Goal: Task Accomplishment & Management: Manage account settings

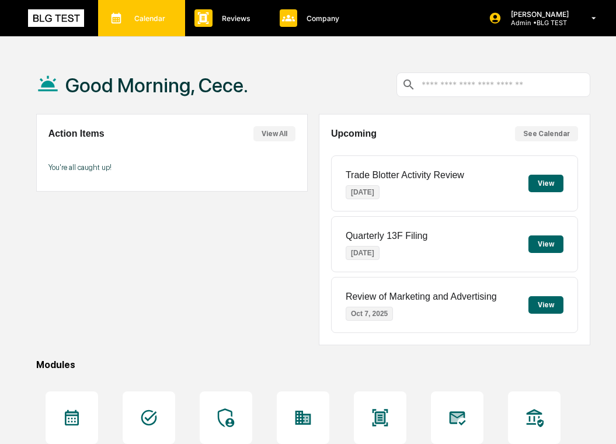
click at [172, 29] on div "Calendar Manage Tasks" at bounding box center [141, 18] width 87 height 36
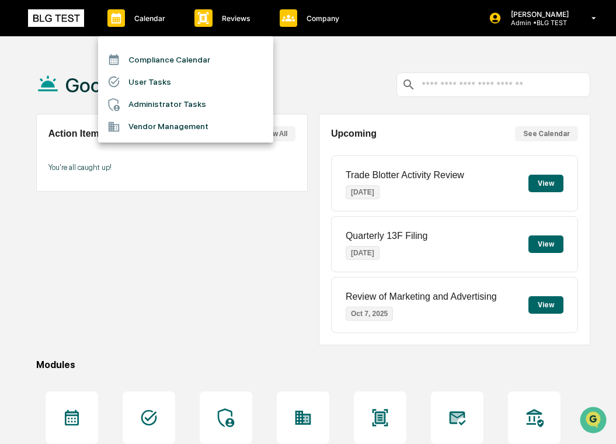
click at [182, 78] on li "User Tasks" at bounding box center [185, 82] width 175 height 22
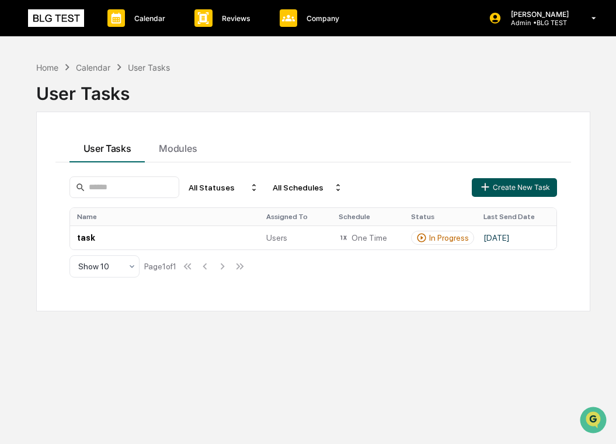
click at [540, 192] on button "Create New Task" at bounding box center [514, 187] width 85 height 19
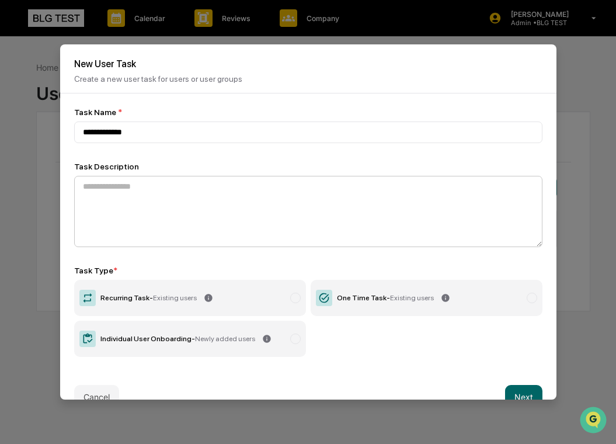
type input "**********"
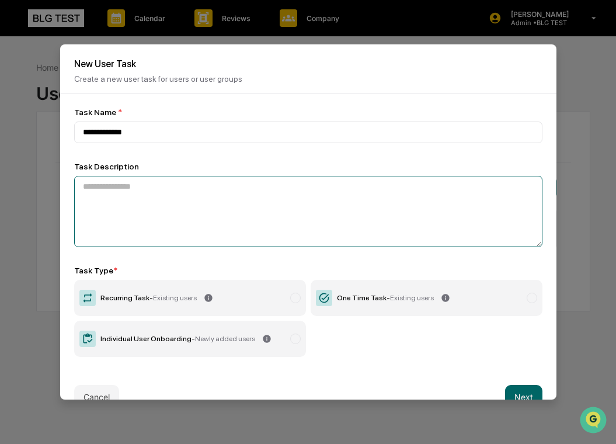
click at [230, 215] on textarea at bounding box center [308, 211] width 468 height 71
type textarea "****"
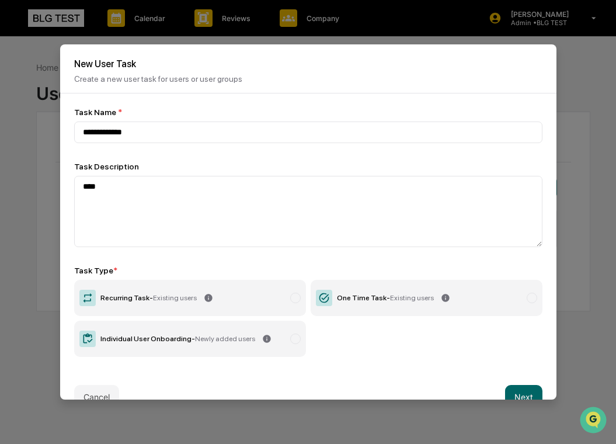
click at [242, 306] on label "Recurring Task - Existing users" at bounding box center [190, 298] width 232 height 36
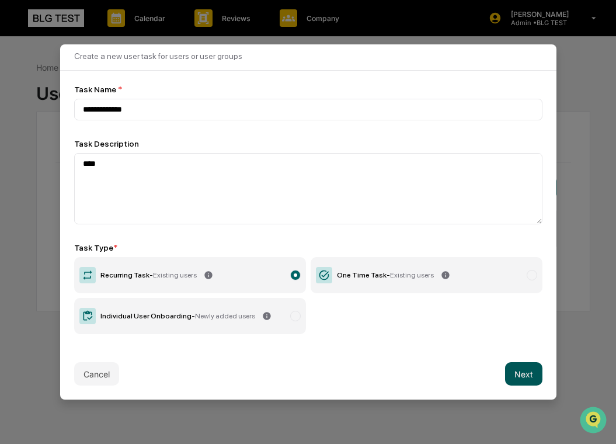
click at [523, 379] on button "Next" at bounding box center [523, 373] width 37 height 23
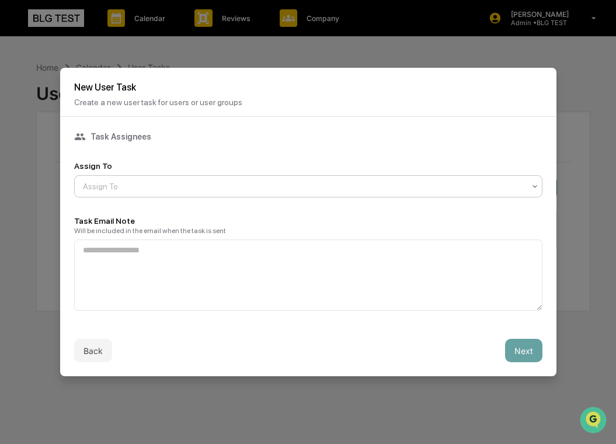
click at [315, 181] on div at bounding box center [303, 186] width 441 height 12
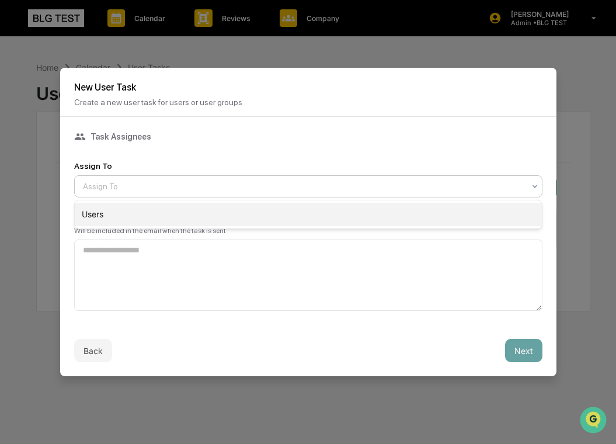
click at [316, 218] on div "Users" at bounding box center [308, 213] width 467 height 23
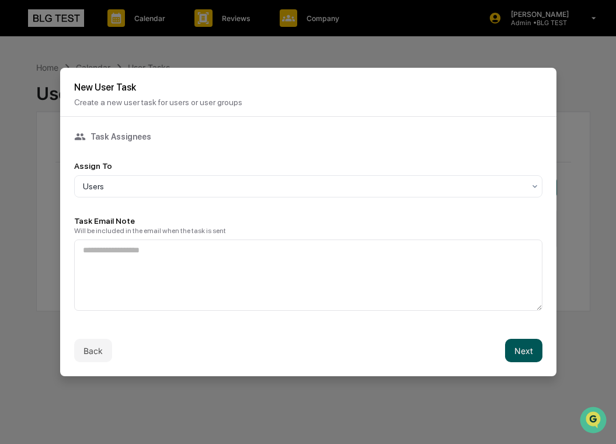
click at [516, 342] on button "Next" at bounding box center [523, 349] width 37 height 23
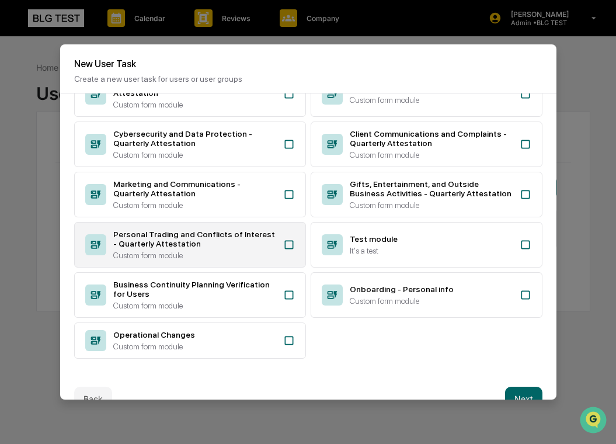
scroll to position [294, 0]
click at [278, 243] on div "Personal Trading and Conflicts of Interest - Quarterly Attestation Custom form …" at bounding box center [190, 245] width 232 height 46
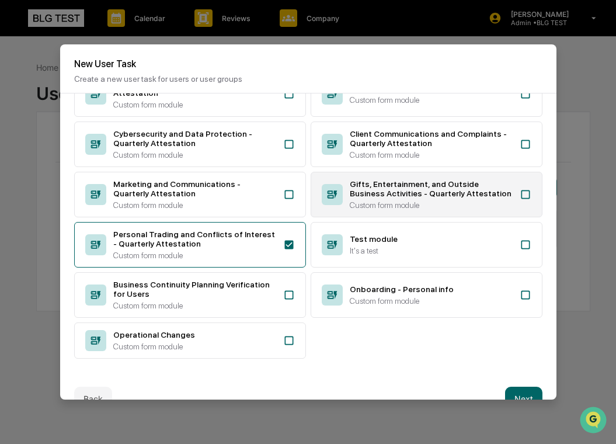
click at [356, 198] on div "Gifts, Entertainment, and Outside Business Activities - Quarterly Attestation C…" at bounding box center [431, 194] width 163 height 30
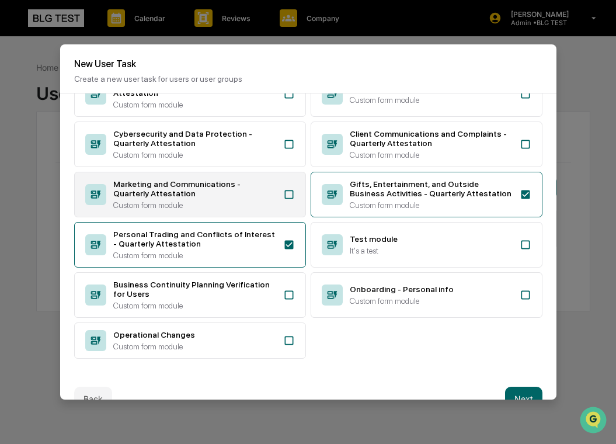
click at [278, 197] on div "Marketing and Communications - Quarterly Attestation Custom form module" at bounding box center [190, 195] width 232 height 46
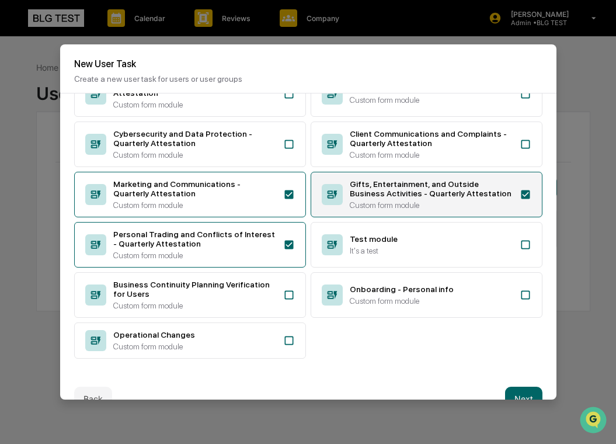
click at [360, 172] on div "Gifts, Entertainment, and Outside Business Activities - Quarterly Attestation C…" at bounding box center [426, 195] width 232 height 46
click at [344, 191] on div "Gifts, Entertainment, and Outside Business Activities - Quarterly Attestation C…" at bounding box center [426, 195] width 232 height 46
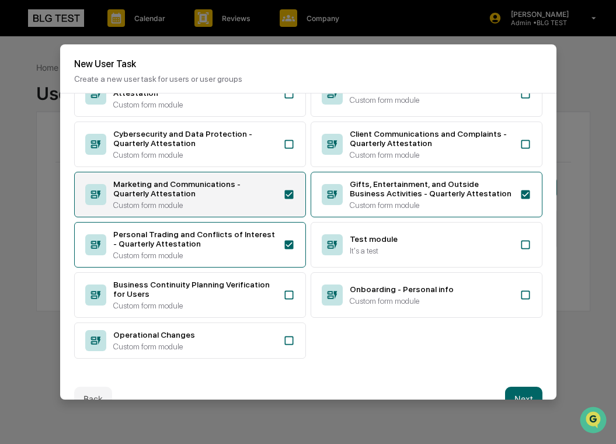
click at [254, 194] on div "Marketing and Communications - Quarterly Attestation" at bounding box center [194, 188] width 163 height 19
click at [247, 200] on div "Custom form module" at bounding box center [194, 204] width 163 height 9
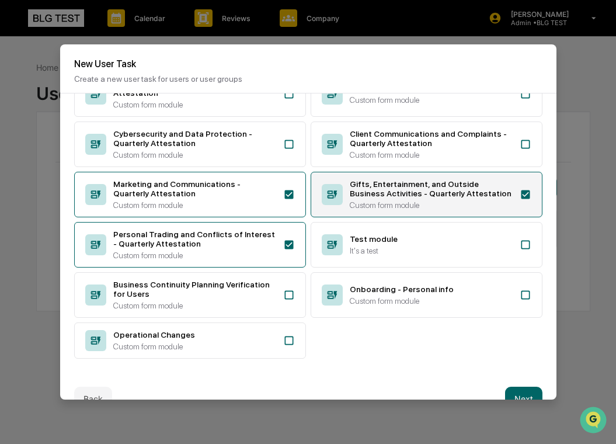
click at [372, 200] on div "Custom form module" at bounding box center [431, 204] width 163 height 9
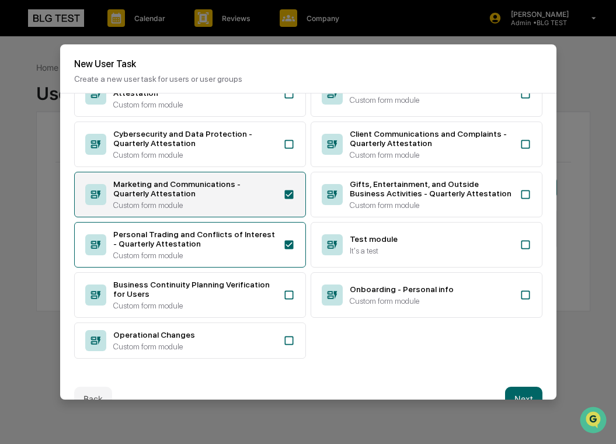
click at [249, 200] on div "Custom form module" at bounding box center [194, 204] width 163 height 9
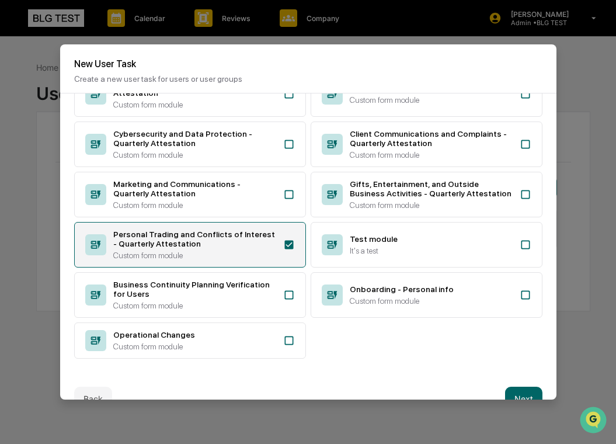
click at [249, 242] on div "Personal Trading and Conflicts of Interest - Quarterly Attestation" at bounding box center [194, 238] width 163 height 19
click at [248, 244] on div "Personal Trading and Conflicts of Interest - Quarterly Attestation" at bounding box center [194, 238] width 163 height 19
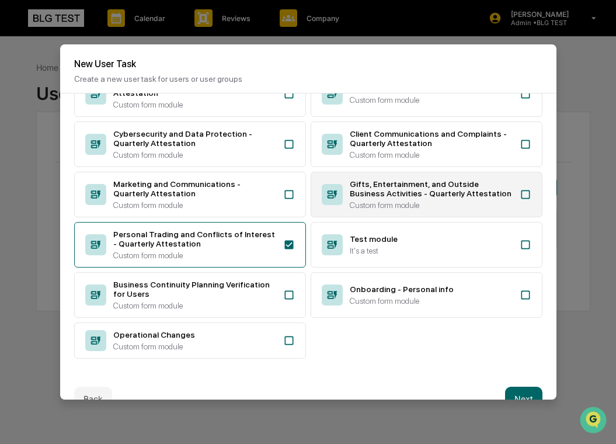
click at [336, 197] on icon at bounding box center [332, 194] width 21 height 21
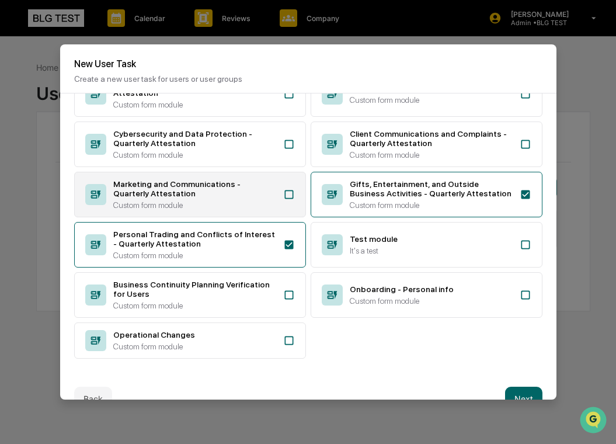
click at [266, 197] on div "Marketing and Communications - Quarterly Attestation Custom form module" at bounding box center [194, 194] width 163 height 30
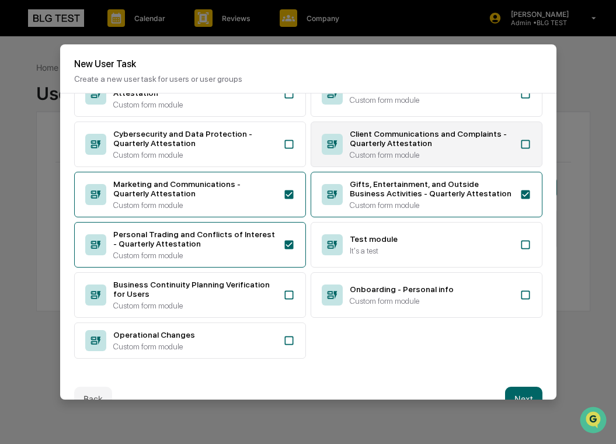
click at [361, 143] on div "Client Communications and Complaints - Quarterly Attestation" at bounding box center [431, 138] width 163 height 19
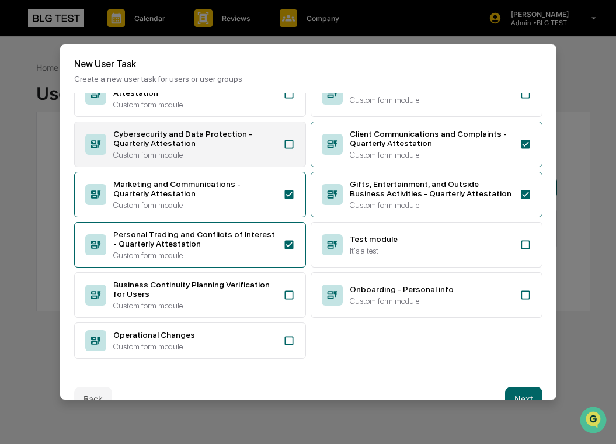
click at [260, 143] on div "Cybersecurity and Data Protection - Quarterly Attestation" at bounding box center [194, 138] width 163 height 19
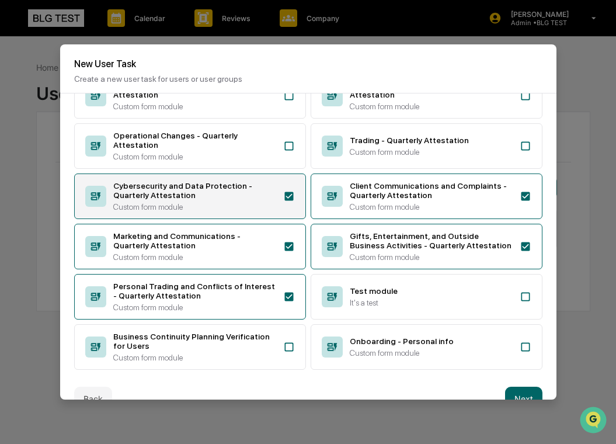
scroll to position [190, 0]
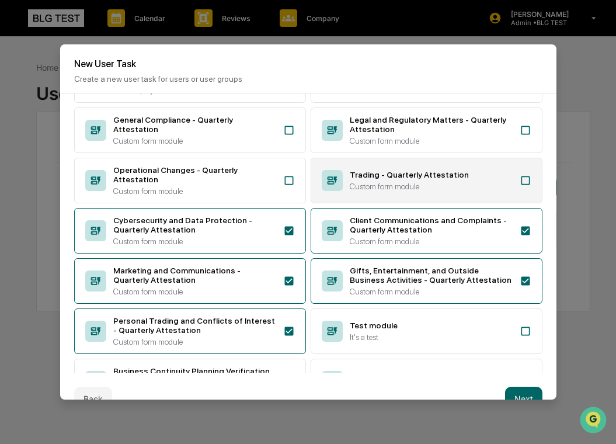
click at [369, 179] on div "Trading - Quarterly Attestation" at bounding box center [431, 174] width 163 height 9
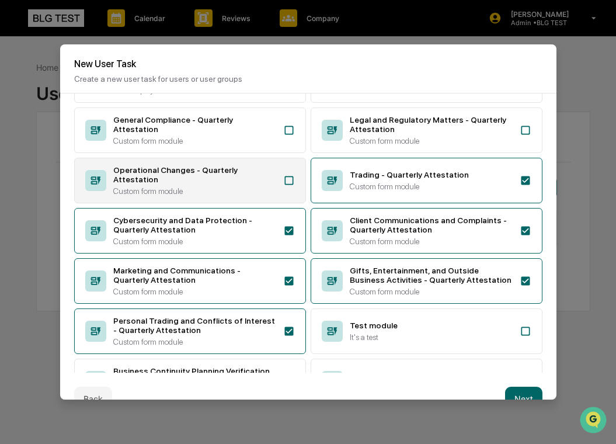
click at [254, 184] on div "Operational Changes - Quarterly Attestation" at bounding box center [194, 174] width 163 height 19
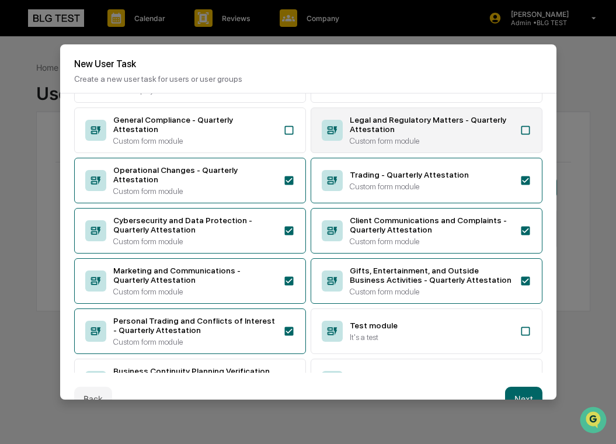
click at [384, 145] on div "Custom form module" at bounding box center [431, 140] width 163 height 9
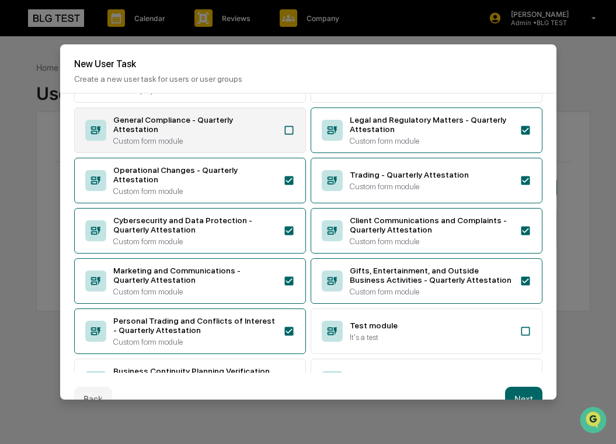
click at [244, 145] on div "Custom form module" at bounding box center [194, 140] width 163 height 9
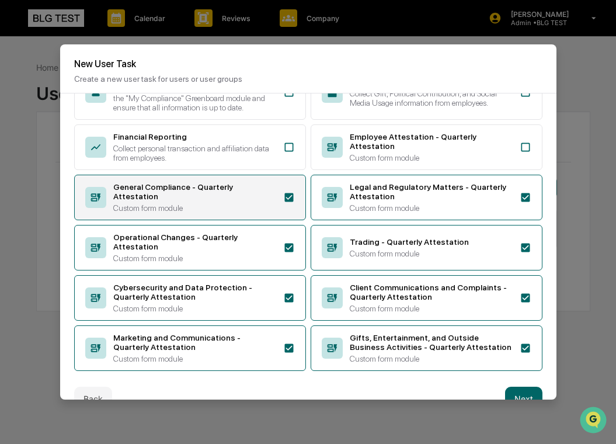
scroll to position [61, 0]
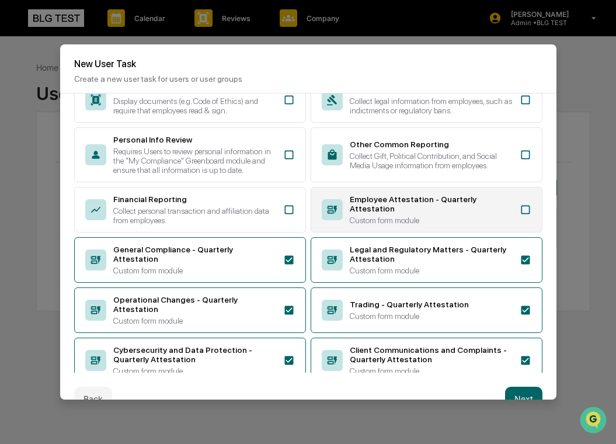
click at [375, 213] on div "Employee Attestation - Quarterly Attestation" at bounding box center [431, 203] width 163 height 19
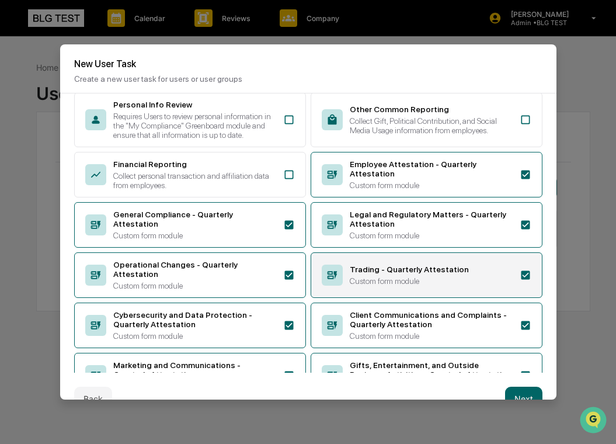
scroll to position [295, 0]
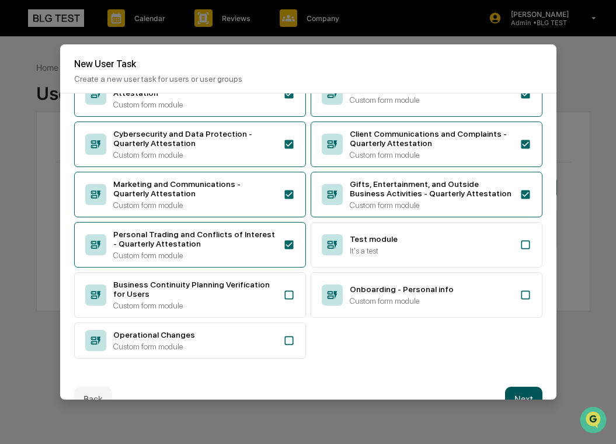
click at [528, 388] on button "Next" at bounding box center [523, 397] width 37 height 23
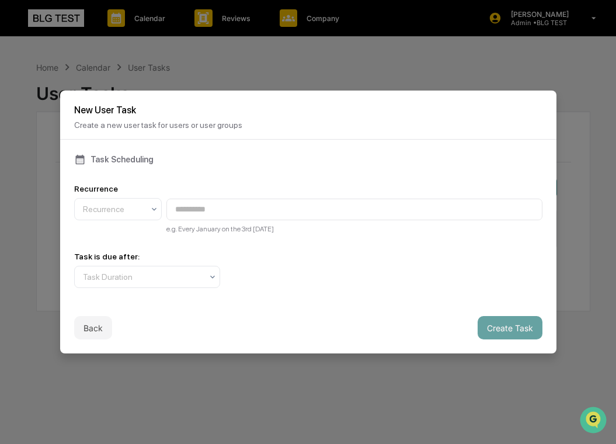
scroll to position [0, 0]
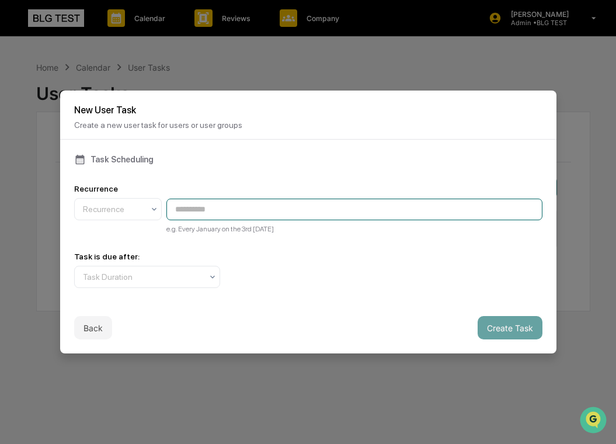
click at [287, 199] on input at bounding box center [354, 209] width 376 height 22
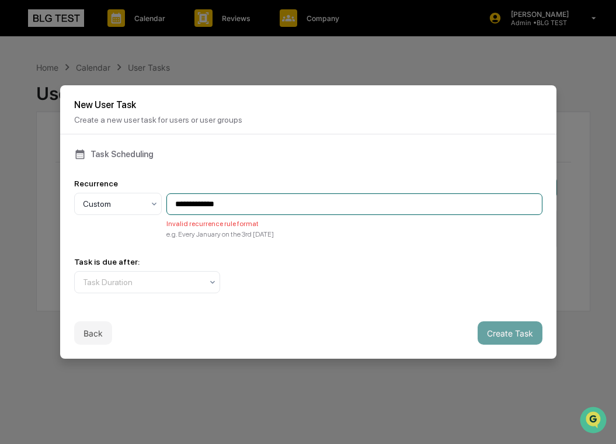
click at [210, 206] on input "**********" at bounding box center [354, 204] width 376 height 22
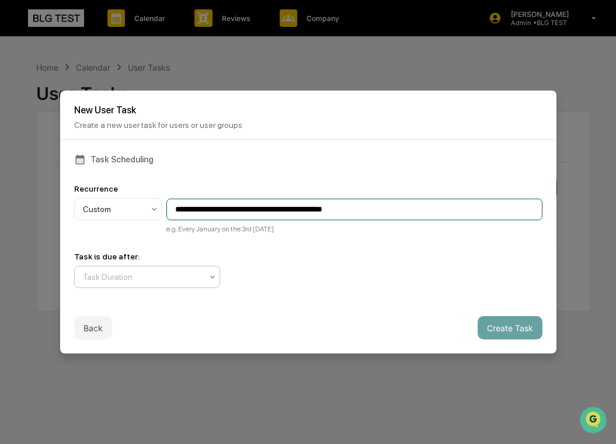
type input "**********"
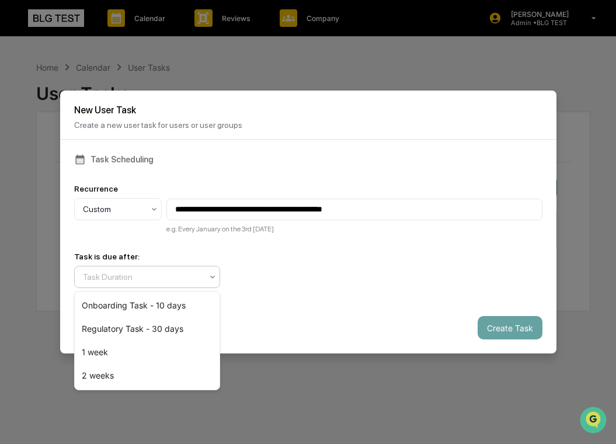
click at [131, 267] on div "Task Duration" at bounding box center [147, 277] width 146 height 22
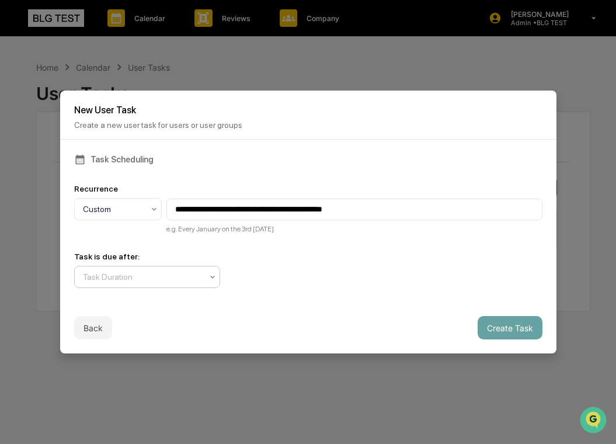
click at [149, 273] on div at bounding box center [142, 277] width 119 height 12
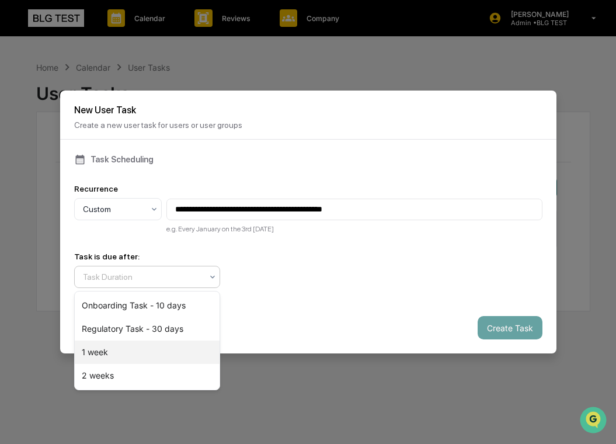
click at [140, 352] on div "1 week" at bounding box center [147, 351] width 145 height 23
click at [218, 278] on div "1 week" at bounding box center [147, 277] width 146 height 22
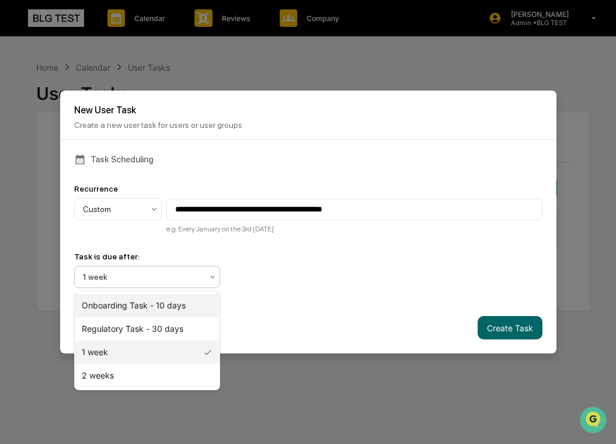
click at [176, 303] on div "Onboarding Task - 10 days" at bounding box center [147, 305] width 145 height 23
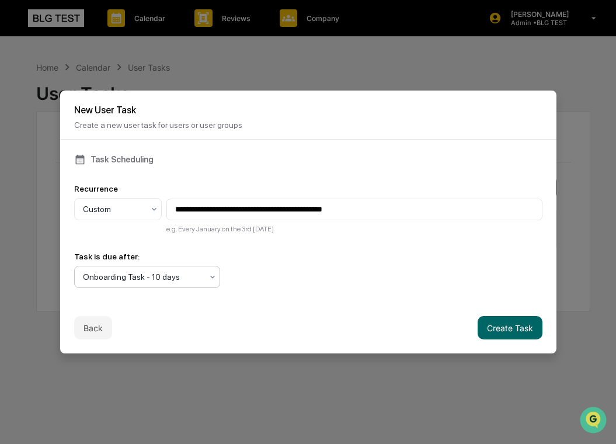
click at [171, 278] on div at bounding box center [142, 277] width 119 height 12
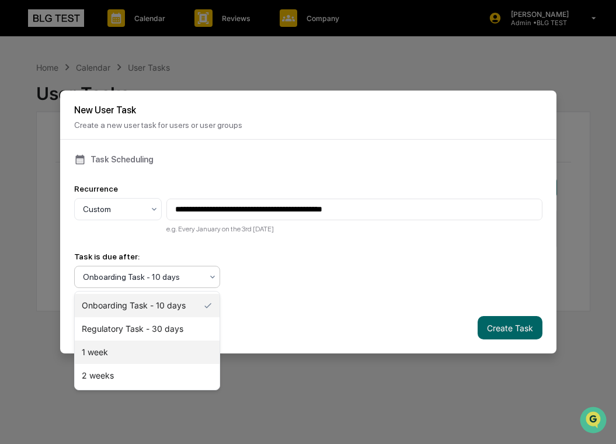
click at [162, 353] on div "1 week" at bounding box center [147, 351] width 145 height 23
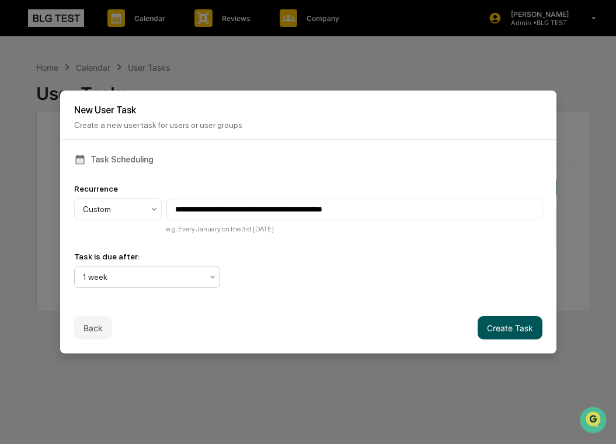
click at [499, 326] on button "Create Task" at bounding box center [509, 327] width 65 height 23
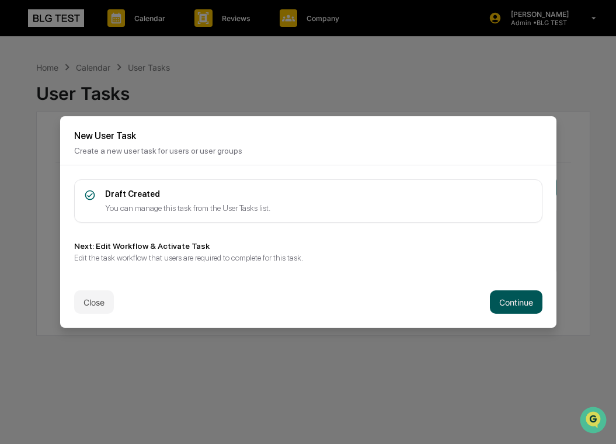
click at [516, 298] on button "Continue" at bounding box center [516, 301] width 53 height 23
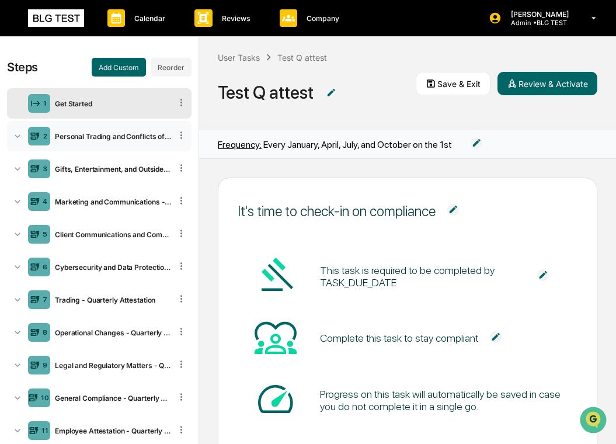
click at [117, 130] on div "2 Personal Trading and Conflicts of Interest - Quarterly Attestation" at bounding box center [99, 136] width 184 height 30
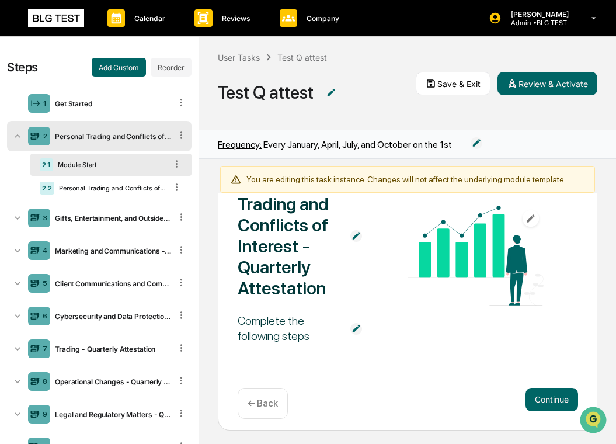
scroll to position [109, 0]
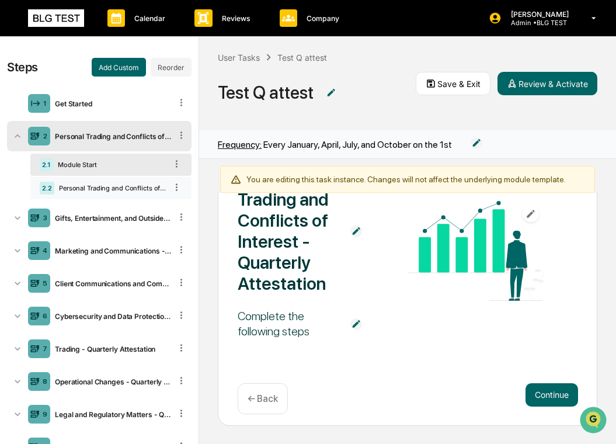
click at [92, 187] on div "Personal Trading and Conflicts of Interest - Quarterly Attestation" at bounding box center [110, 188] width 112 height 8
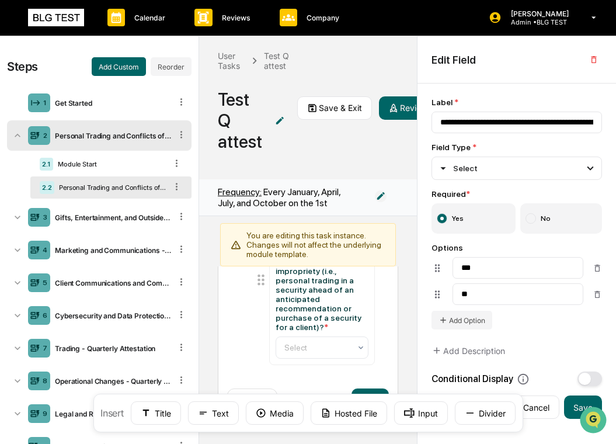
scroll to position [703, 0]
click at [116, 221] on div "Gifts, Entertainment, and Outside Business Activities - Quarterly Attestation" at bounding box center [110, 217] width 121 height 9
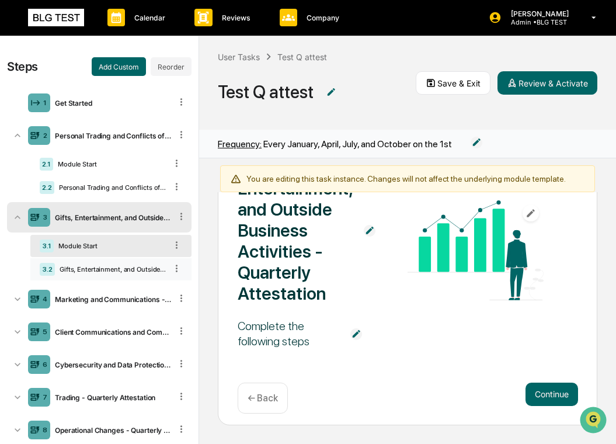
click at [116, 267] on div "Gifts, Entertainment, and Outside Business Activities - Quarterly Attestation" at bounding box center [110, 269] width 111 height 8
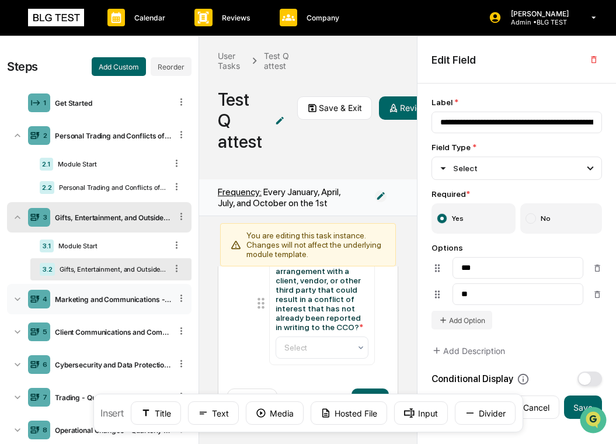
click at [99, 305] on div "4 Marketing and Communications - Quarterly Attestation" at bounding box center [99, 299] width 184 height 30
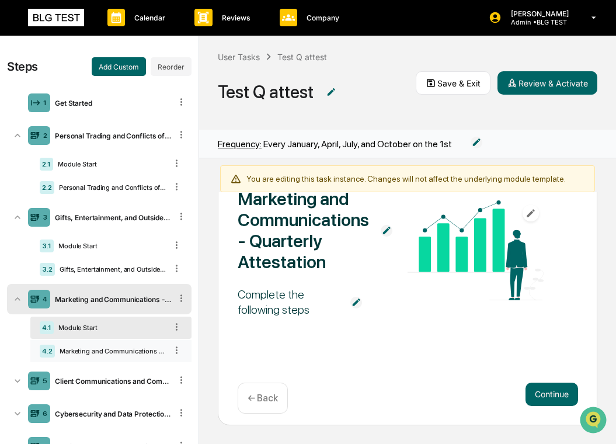
click at [109, 348] on div "Marketing and Communications - Quarterly Attestation" at bounding box center [110, 351] width 111 height 8
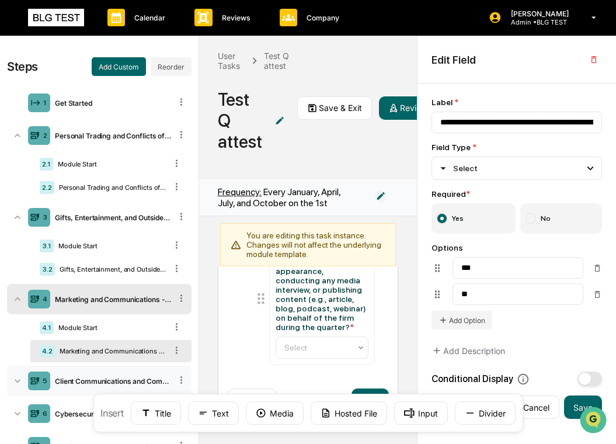
click at [78, 383] on div "Client Communications and Complaints - Quarterly Attestation" at bounding box center [110, 380] width 121 height 9
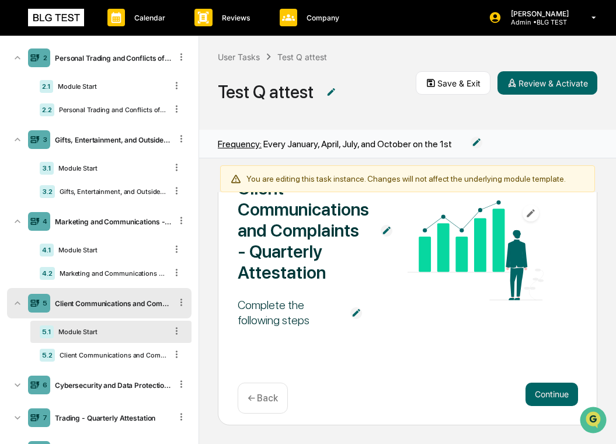
scroll to position [82, 0]
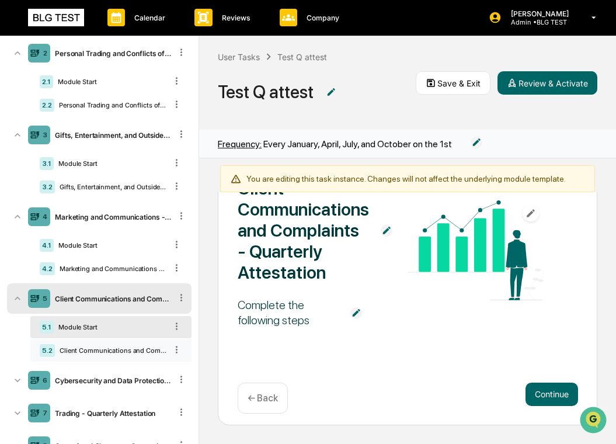
click at [102, 355] on div "5.2 Client Communications and Complaints - Quarterly Attestation" at bounding box center [110, 350] width 161 height 22
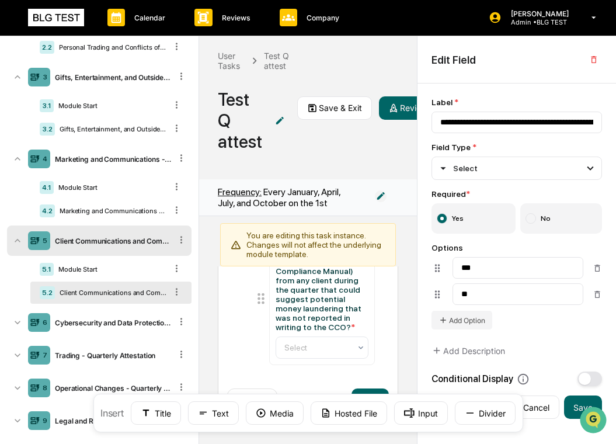
scroll to position [141, 0]
click at [97, 323] on div "Cybersecurity and Data Protection - Quarterly Attestation" at bounding box center [110, 321] width 121 height 9
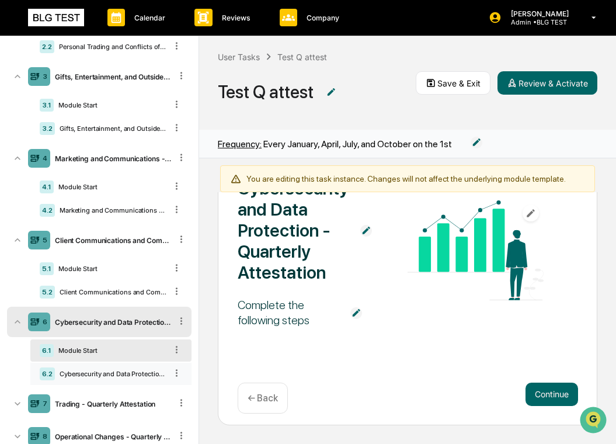
click at [105, 369] on div "6.2 Cybersecurity and Data Protection - Quarterly Attestation" at bounding box center [110, 373] width 161 height 22
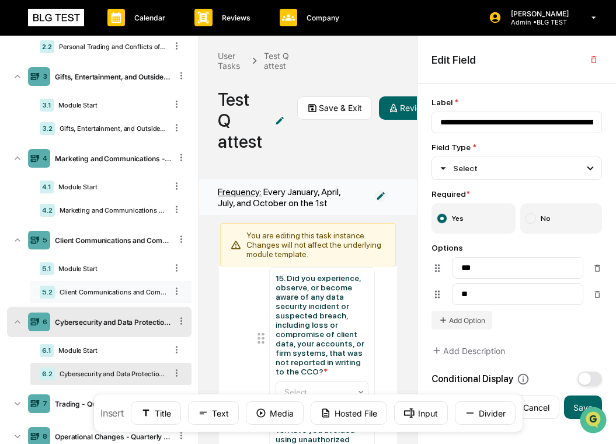
click at [103, 298] on div "5.2 Client Communications and Complaints - Quarterly Attestation" at bounding box center [110, 292] width 161 height 22
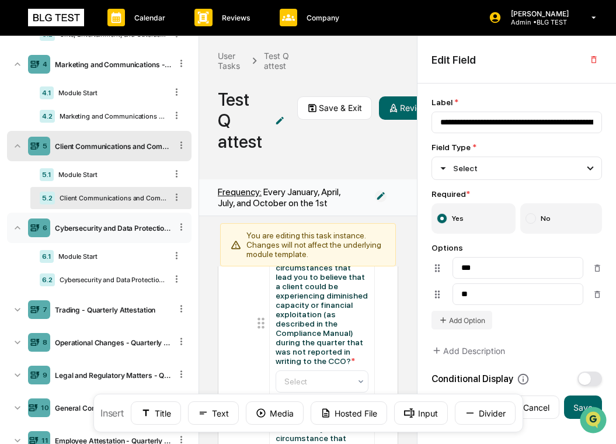
scroll to position [248, 0]
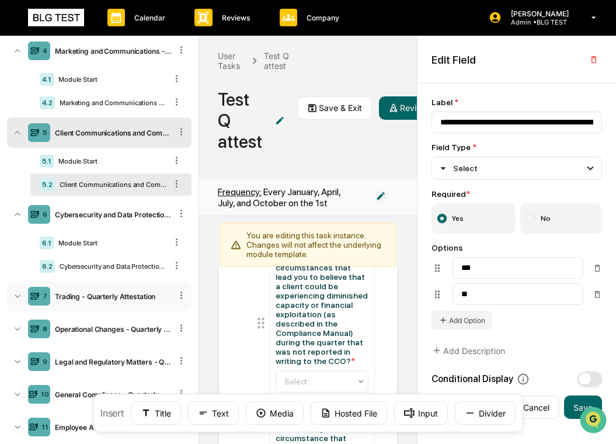
click at [95, 305] on div "7 Trading - Quarterly Attestation" at bounding box center [99, 296] width 184 height 30
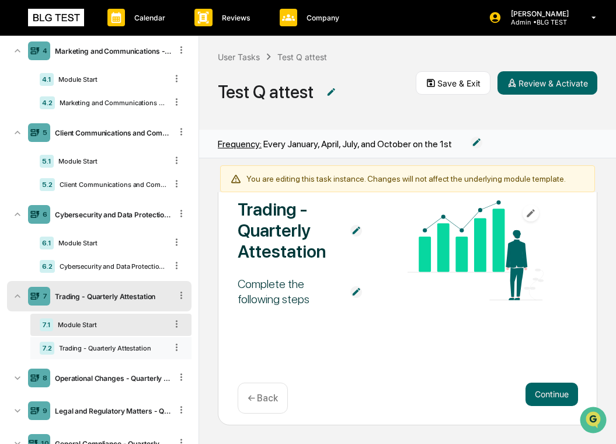
click at [89, 347] on div "Trading - Quarterly Attestation" at bounding box center [110, 348] width 112 height 8
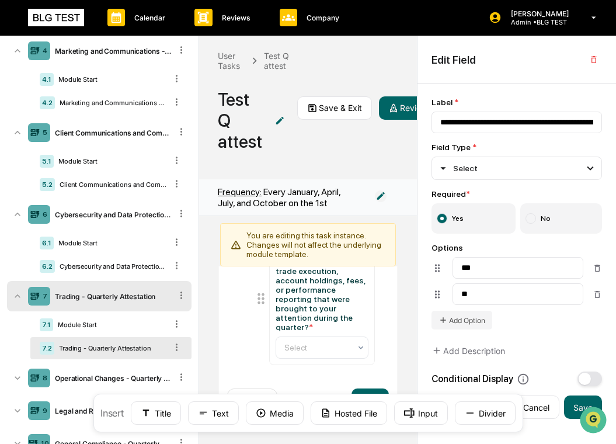
scroll to position [302, 0]
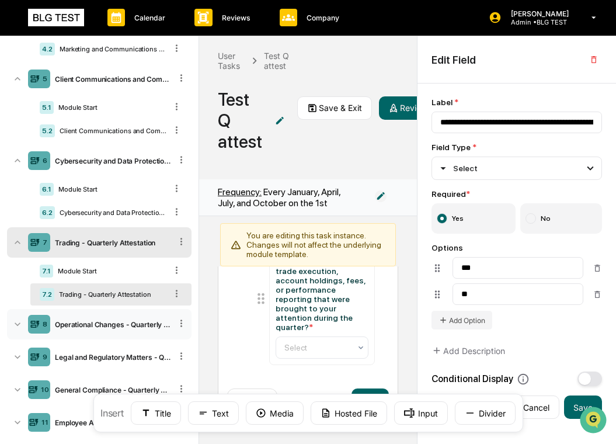
click at [109, 312] on div "8 Operational Changes - Quarterly Attestation" at bounding box center [99, 324] width 184 height 30
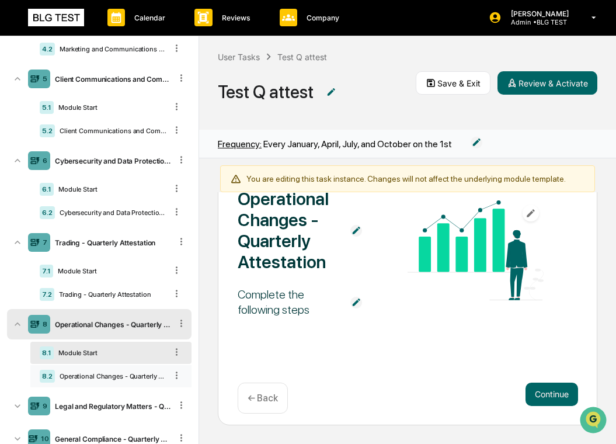
click at [106, 372] on div "Operational Changes - Quarterly Attestation" at bounding box center [110, 376] width 111 height 8
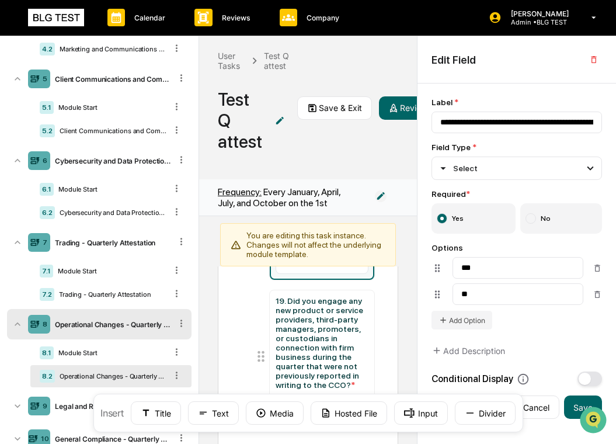
scroll to position [296, 0]
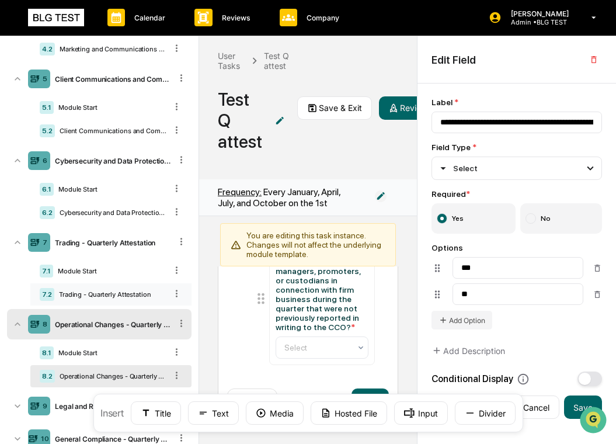
click at [100, 295] on div "Trading - Quarterly Attestation" at bounding box center [110, 294] width 112 height 8
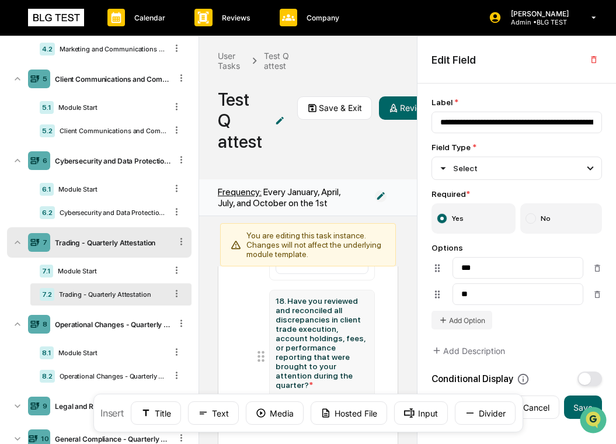
scroll to position [186, 0]
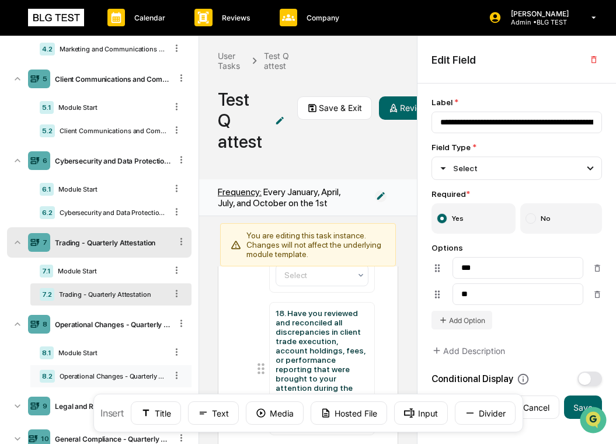
click at [71, 372] on div "8.2 Operational Changes - Quarterly Attestation" at bounding box center [110, 376] width 161 height 22
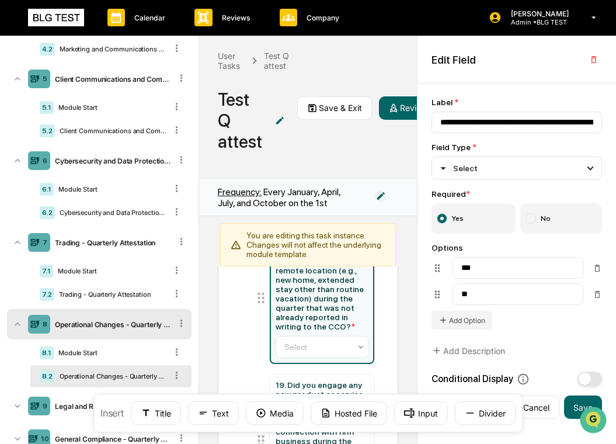
scroll to position [155, 0]
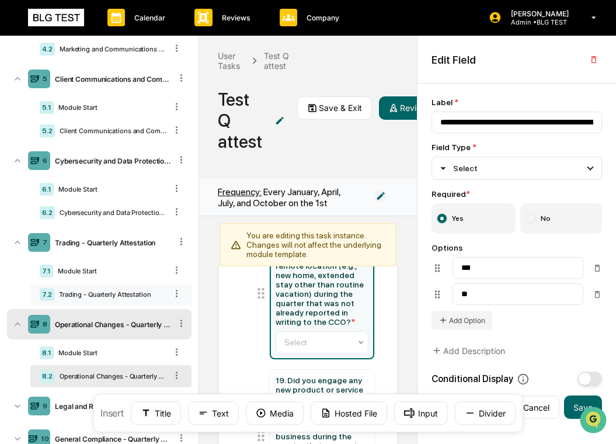
click at [91, 295] on div "Trading - Quarterly Attestation" at bounding box center [110, 294] width 112 height 8
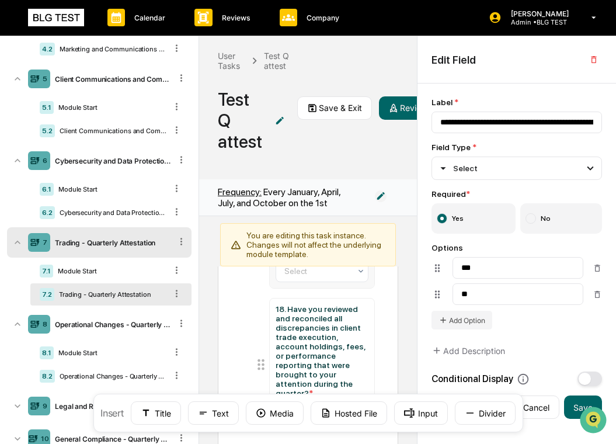
scroll to position [191, 0]
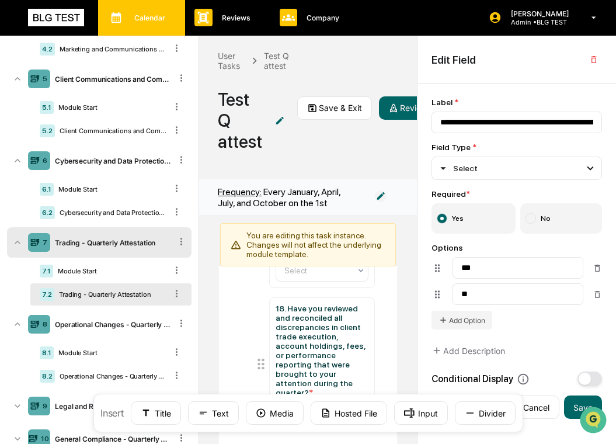
click at [144, 18] on p "Calendar" at bounding box center [148, 17] width 46 height 9
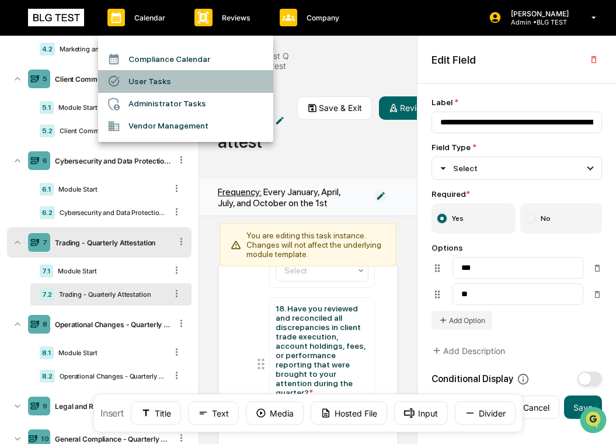
click at [150, 74] on li "User Tasks" at bounding box center [185, 81] width 175 height 22
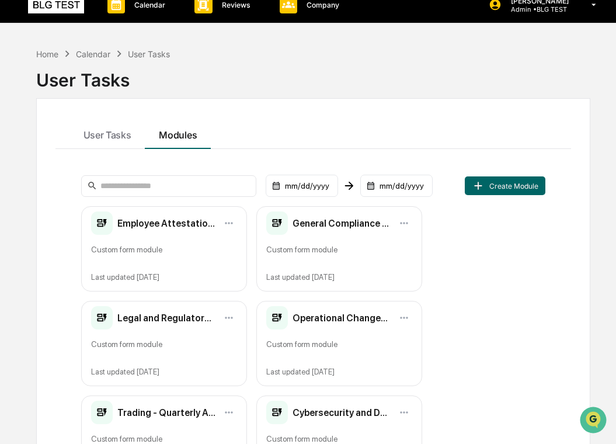
scroll to position [16, 0]
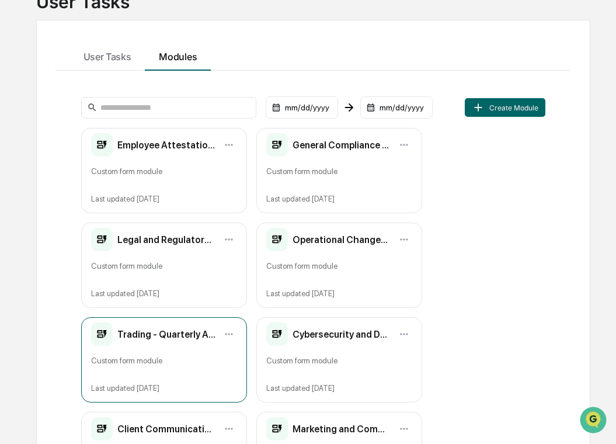
click at [178, 367] on div "Custom form module" at bounding box center [164, 364] width 146 height 19
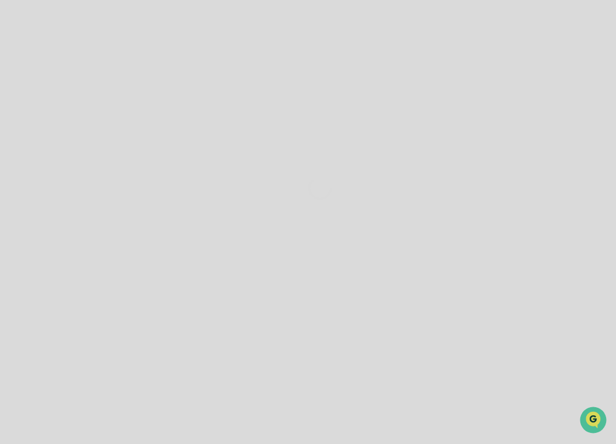
scroll to position [79, 0]
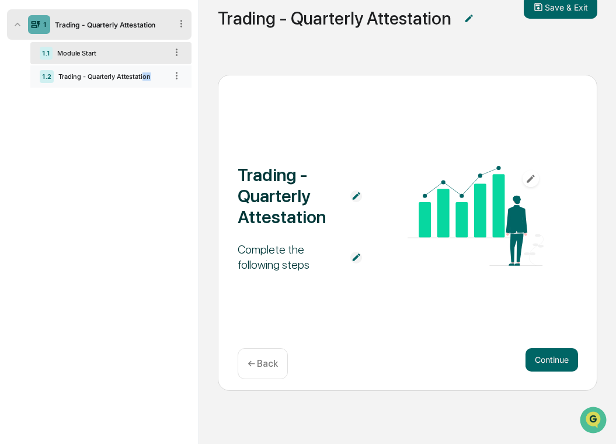
click at [144, 80] on div "1.2 Trading - Quarterly Attestation" at bounding box center [110, 76] width 161 height 22
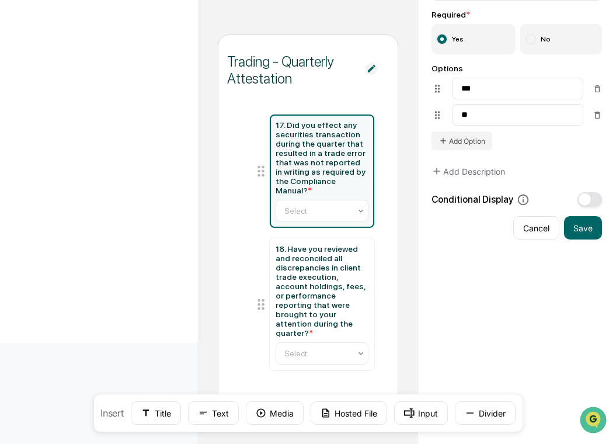
scroll to position [0, 0]
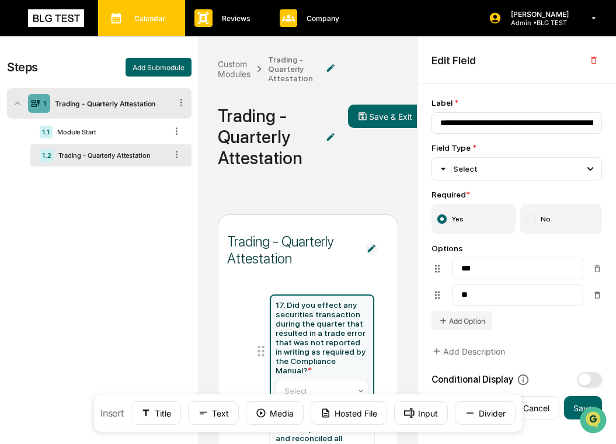
click at [160, 22] on p "Calendar" at bounding box center [148, 18] width 46 height 9
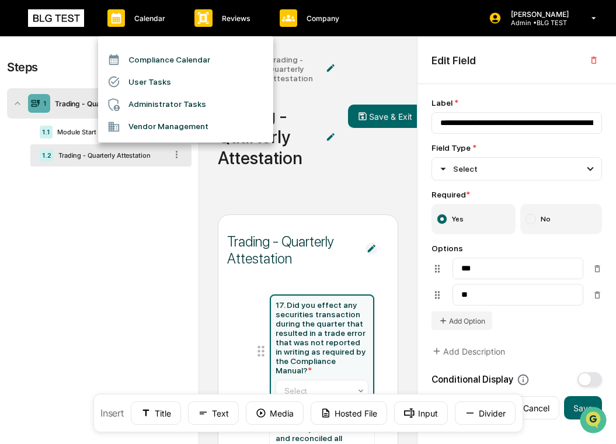
click at [160, 72] on li "User Tasks" at bounding box center [185, 82] width 175 height 22
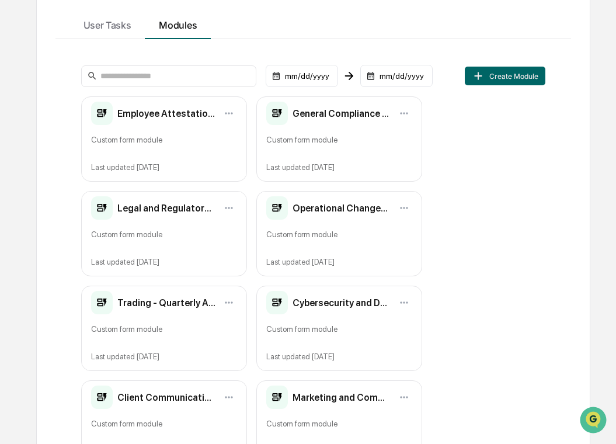
scroll to position [126, 0]
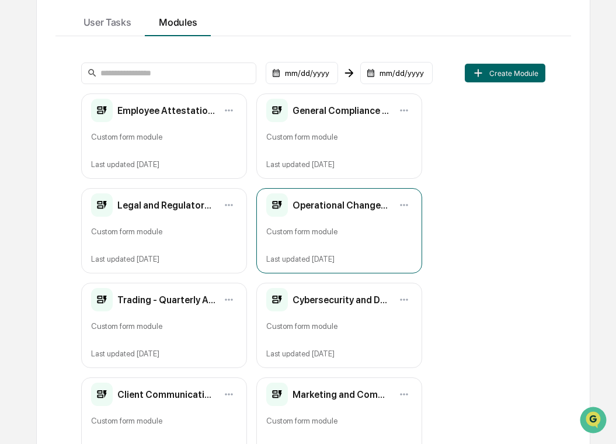
click at [308, 233] on div "Custom form module" at bounding box center [339, 235] width 146 height 19
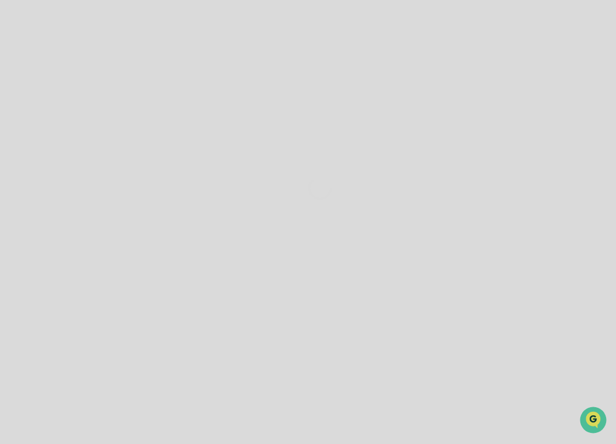
scroll to position [79, 0]
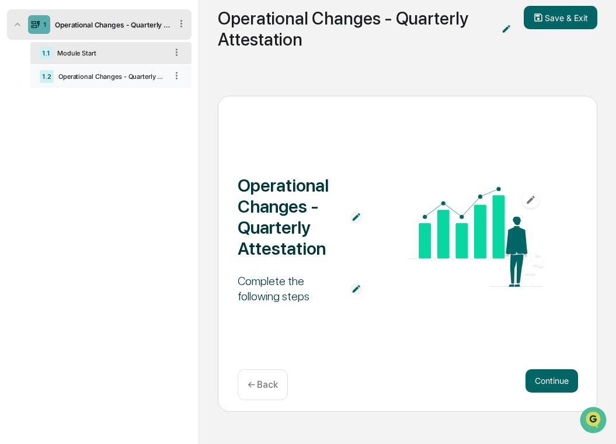
click at [138, 81] on div "1.2 Operational Changes - Quarterly Attestation" at bounding box center [110, 76] width 161 height 22
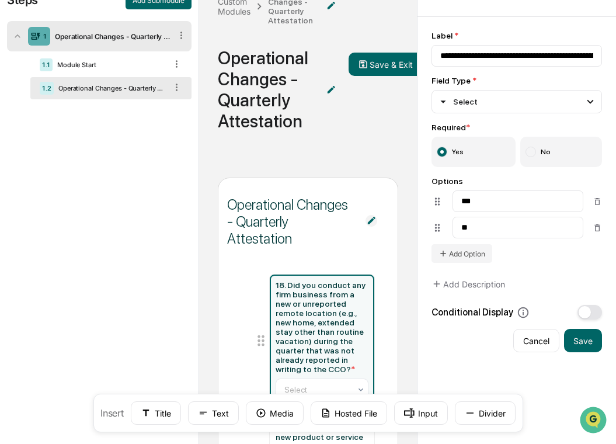
scroll to position [0, 0]
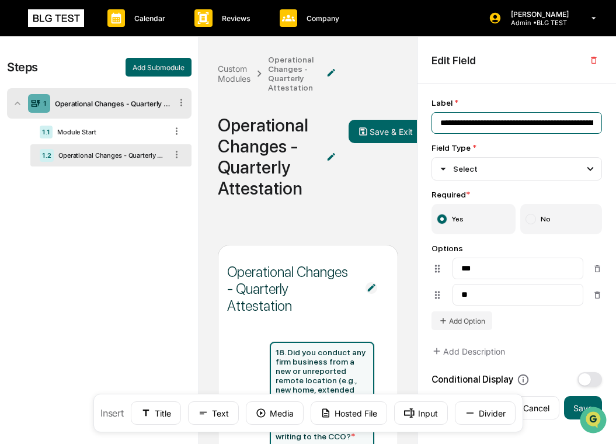
click at [450, 120] on input "**********" at bounding box center [516, 123] width 170 height 22
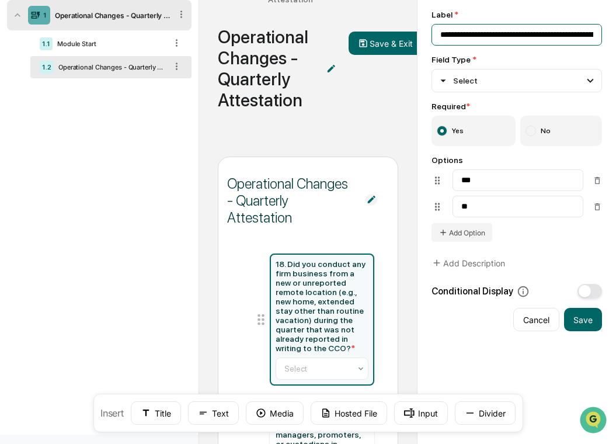
scroll to position [220, 0]
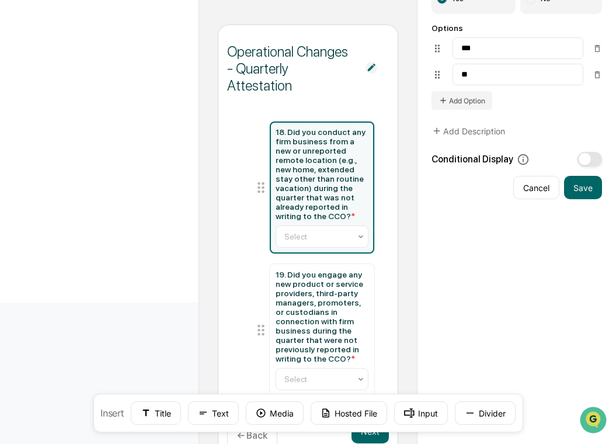
click at [603, 191] on div "**********" at bounding box center [516, 169] width 198 height 611
click at [596, 193] on button "Save" at bounding box center [583, 187] width 38 height 23
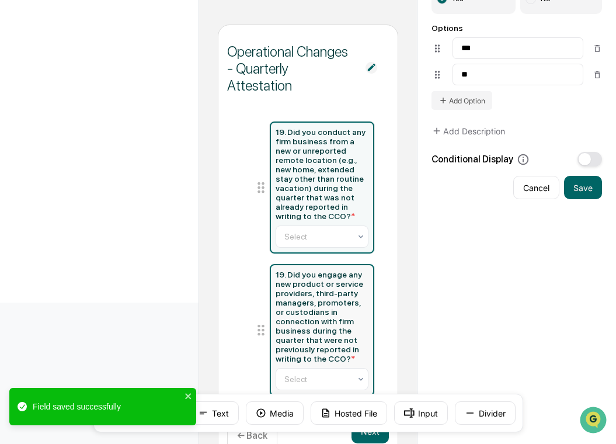
click at [296, 302] on div "19. Did you engage any new product or service providers, third-party managers, …" at bounding box center [321, 316] width 92 height 93
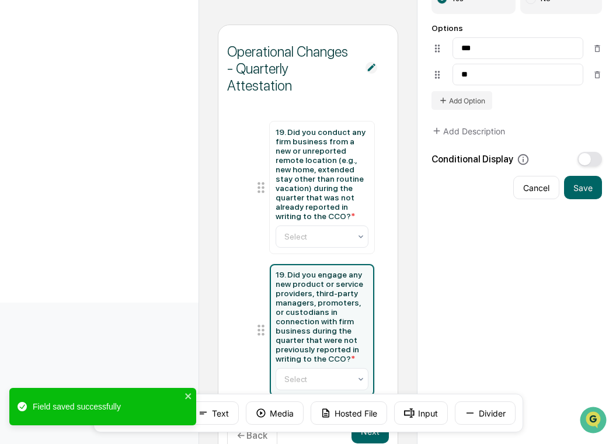
scroll to position [0, 0]
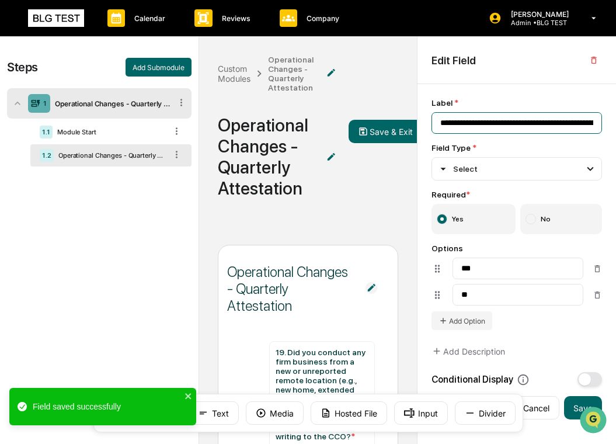
click at [448, 124] on input "**********" at bounding box center [516, 123] width 170 height 22
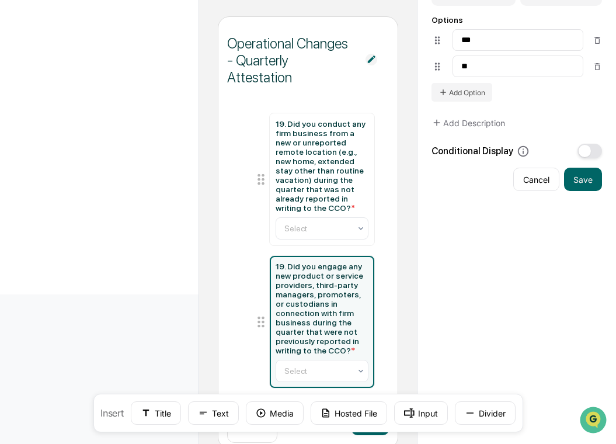
scroll to position [256, 0]
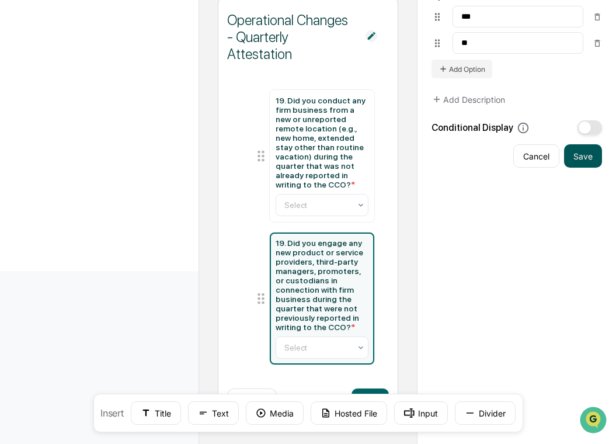
type input "**********"
click at [589, 151] on button "Save" at bounding box center [583, 155] width 38 height 23
click at [374, 387] on div "Operational Changes - Quarterly Attestation 19. Did you conduct any firm busine…" at bounding box center [308, 209] width 180 height 432
click at [377, 390] on button "Next" at bounding box center [369, 399] width 37 height 23
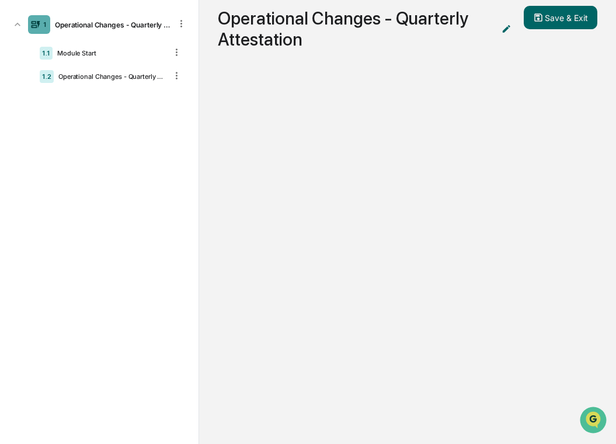
scroll to position [79, 0]
click at [575, 23] on button "Save & Exit" at bounding box center [560, 17] width 74 height 23
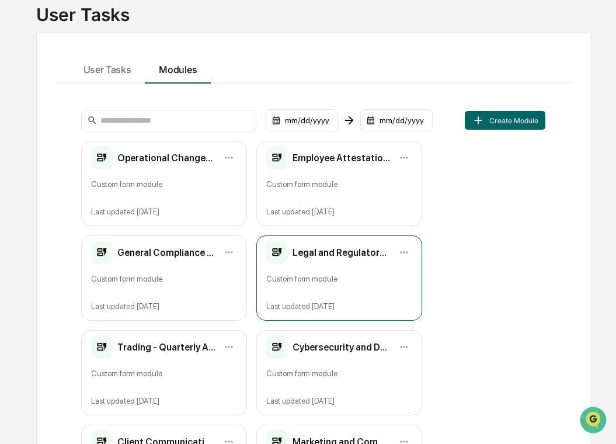
click at [324, 282] on div "Custom form module" at bounding box center [339, 282] width 146 height 19
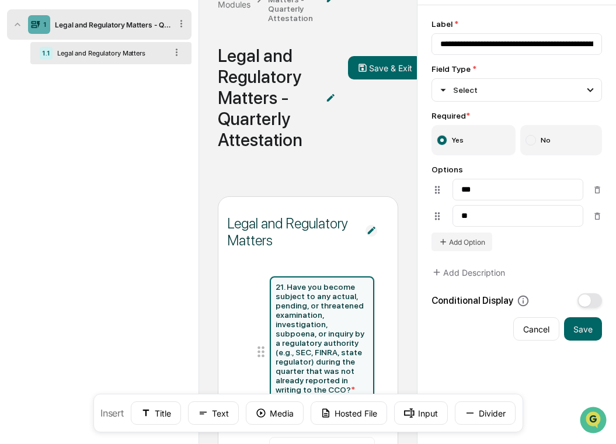
scroll to position [2, 0]
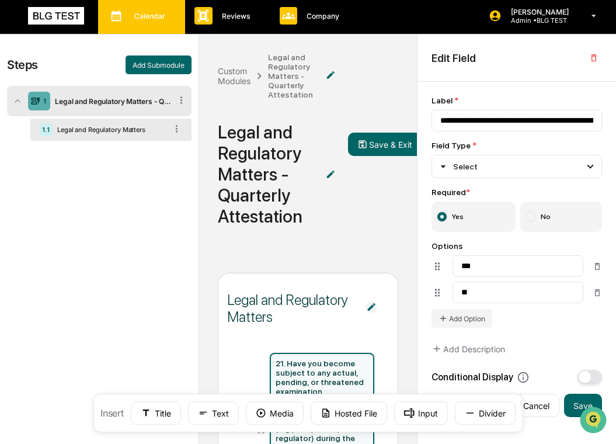
click at [171, 18] on div "Calendar Manage Tasks" at bounding box center [140, 16] width 75 height 18
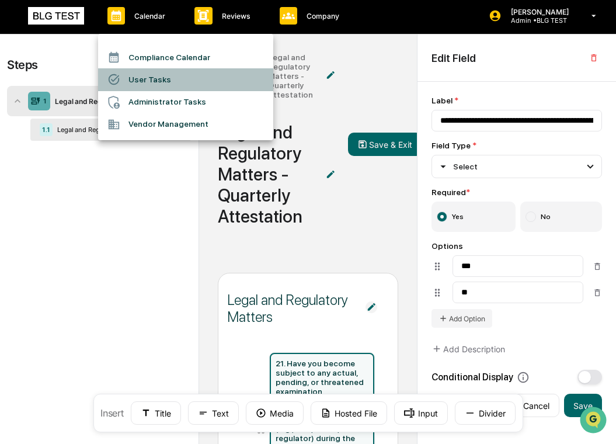
click at [162, 80] on li "User Tasks" at bounding box center [185, 79] width 175 height 22
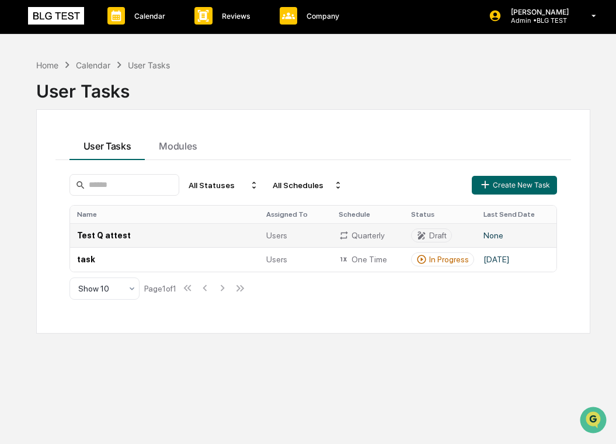
click at [160, 243] on td "Test Q attest" at bounding box center [164, 235] width 189 height 24
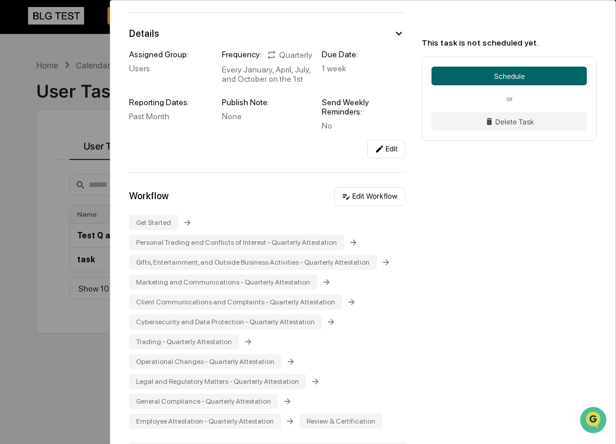
scroll to position [109, 0]
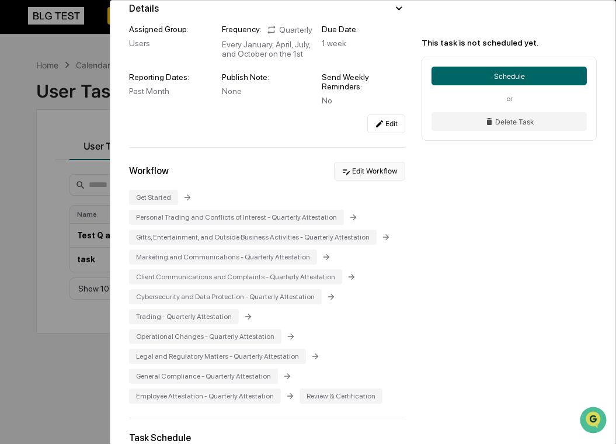
click at [381, 177] on button "Edit Workflow" at bounding box center [369, 171] width 71 height 19
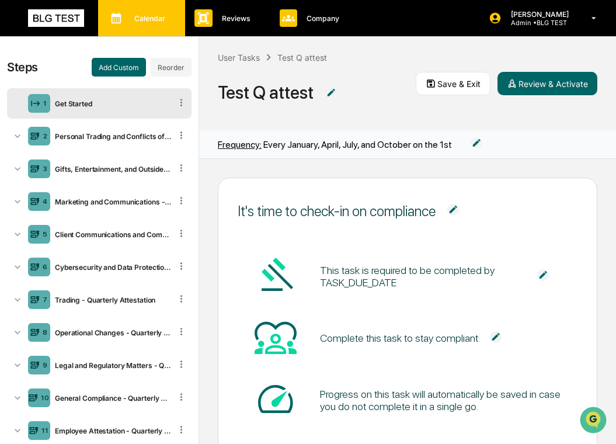
click at [135, 23] on div "Calendar Manage Tasks" at bounding box center [140, 18] width 75 height 18
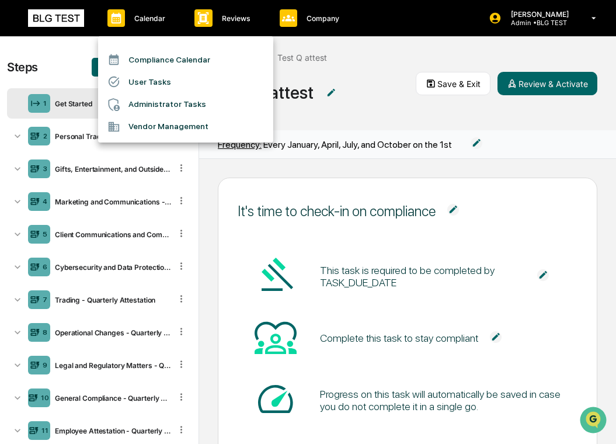
click at [138, 83] on li "User Tasks" at bounding box center [185, 82] width 175 height 22
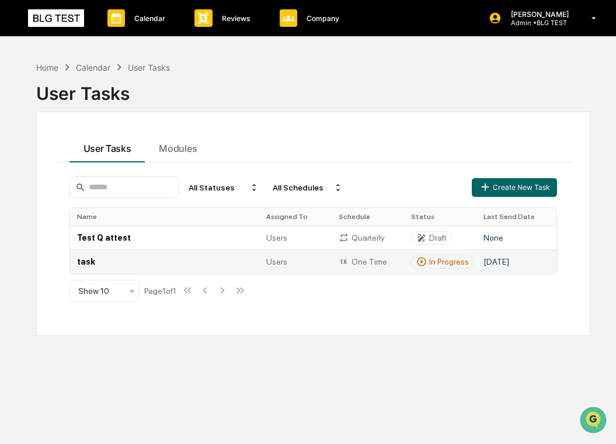
click at [191, 259] on td "task" at bounding box center [164, 261] width 189 height 24
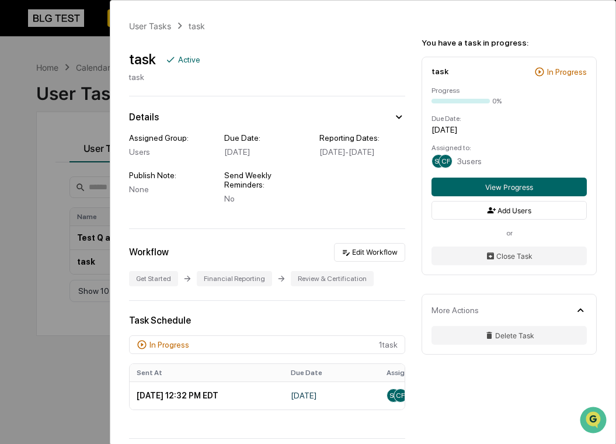
click at [58, 264] on div "User Tasks task task Active task Details Assigned Group: Users Due Date: [DATE]…" at bounding box center [308, 222] width 616 height 444
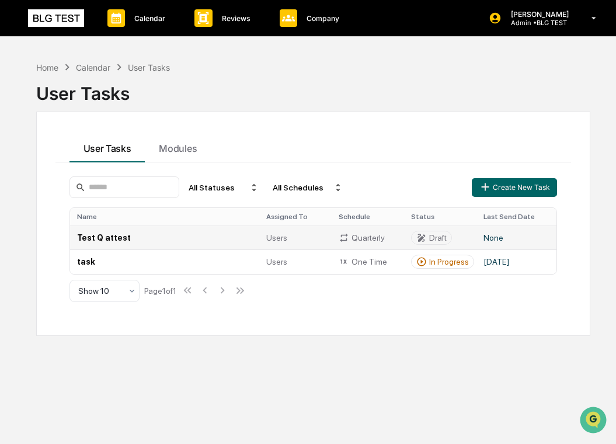
click at [136, 237] on td "Test Q attest" at bounding box center [164, 237] width 189 height 24
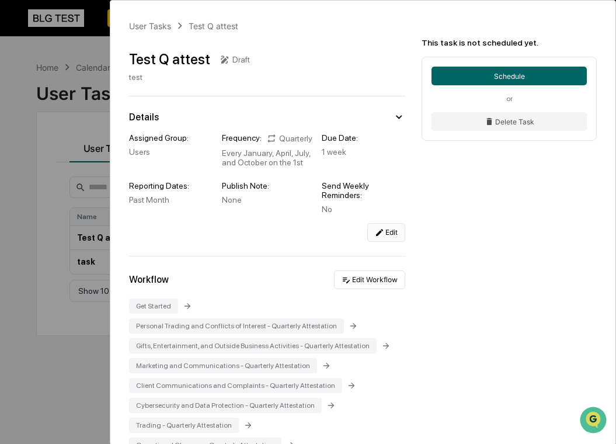
click at [372, 241] on button "Edit" at bounding box center [386, 232] width 38 height 19
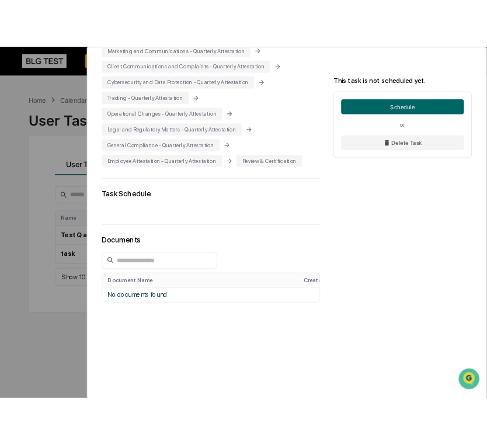
scroll to position [26, 0]
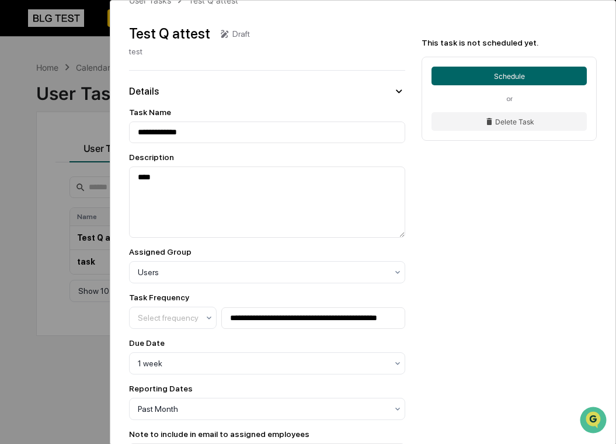
click at [67, 199] on div "**********" at bounding box center [308, 222] width 616 height 444
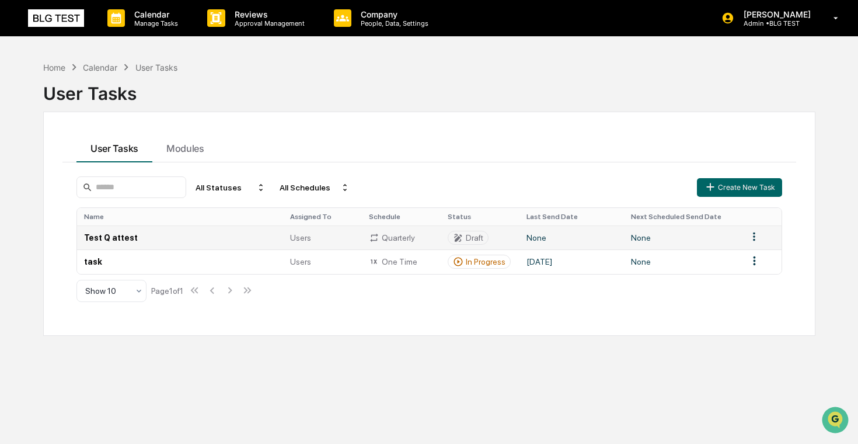
click at [615, 234] on html "Calendar Manage Tasks Reviews Approval Management Company People, Data, Setting…" at bounding box center [429, 222] width 858 height 444
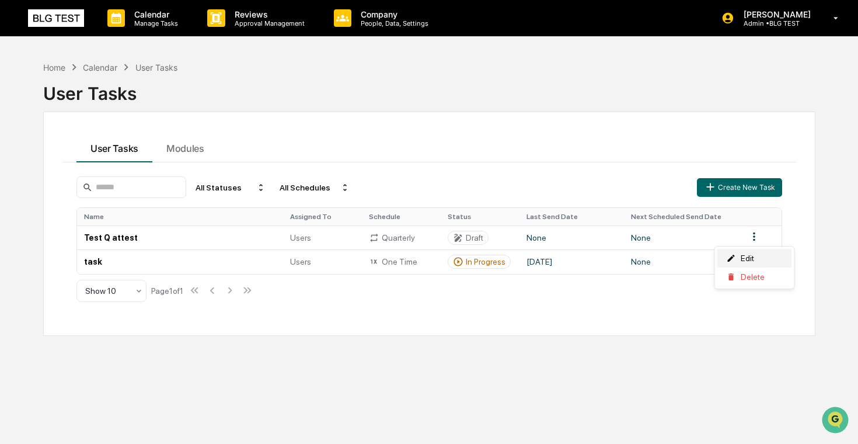
click at [615, 262] on div "Edit" at bounding box center [754, 258] width 75 height 19
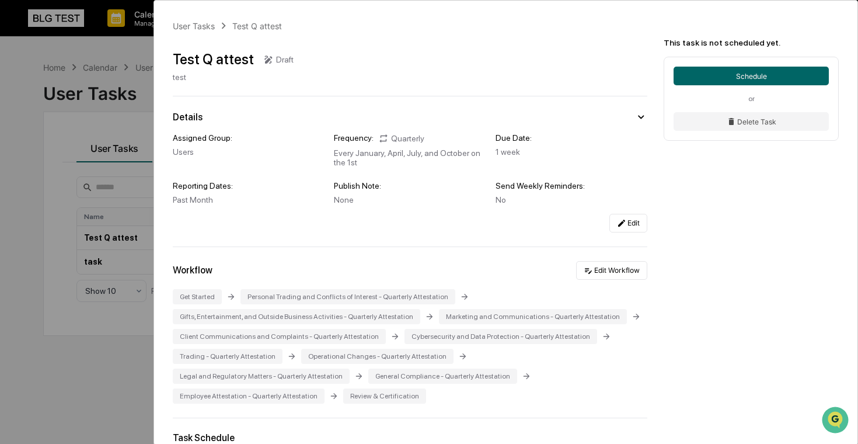
click at [43, 190] on div "User Tasks Test Q attest Test Q attest Draft test Details Assigned Group: Users…" at bounding box center [429, 222] width 858 height 444
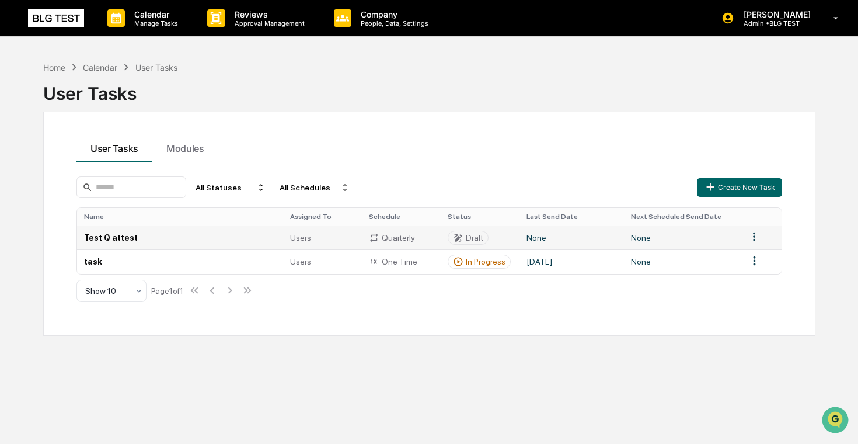
click at [615, 233] on html "Calendar Manage Tasks Reviews Approval Management Company People, Data, Setting…" at bounding box center [429, 222] width 858 height 444
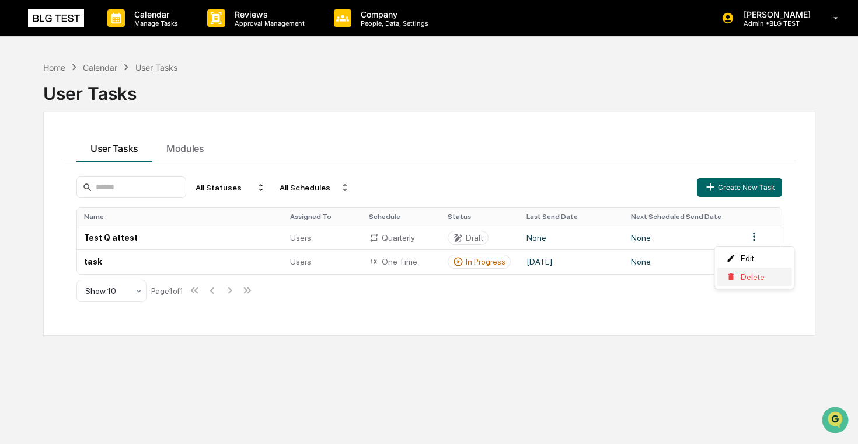
click at [615, 276] on div "Delete" at bounding box center [754, 276] width 75 height 19
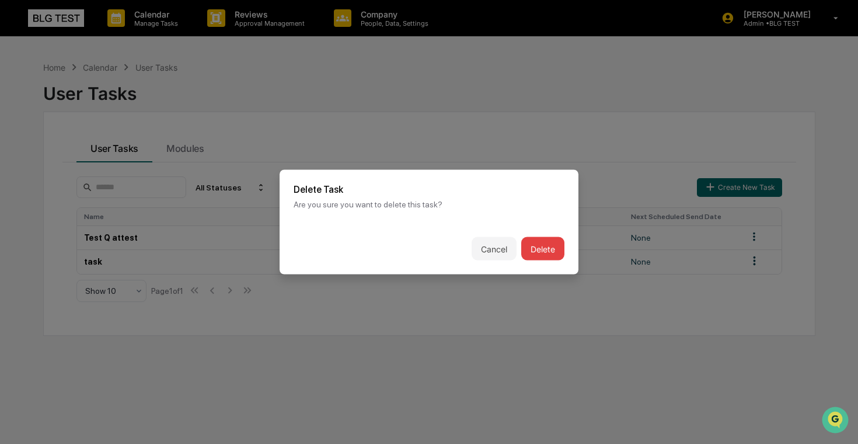
click at [544, 241] on button "Delete" at bounding box center [542, 248] width 43 height 23
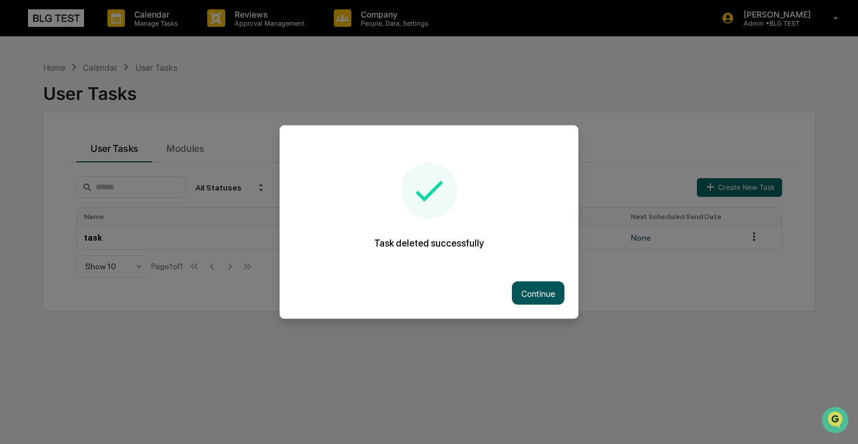
click at [529, 292] on button "Continue" at bounding box center [538, 292] width 53 height 23
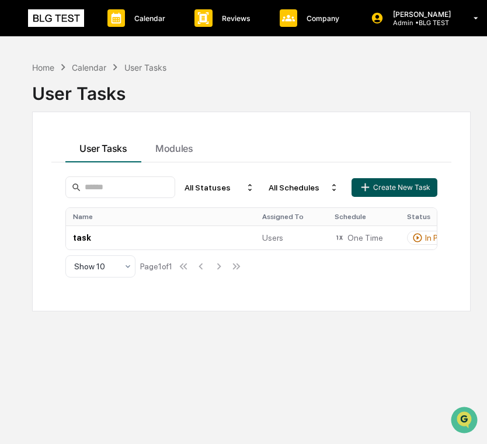
click at [423, 188] on button "Create New Task" at bounding box center [393, 187] width 85 height 19
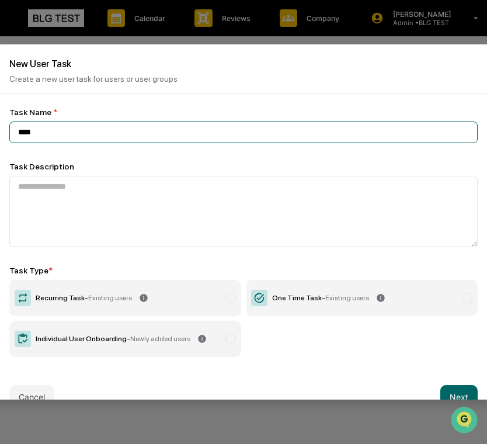
click at [170, 131] on input "****" at bounding box center [243, 132] width 468 height 22
type input "**********"
click at [113, 132] on input "**********" at bounding box center [243, 132] width 468 height 22
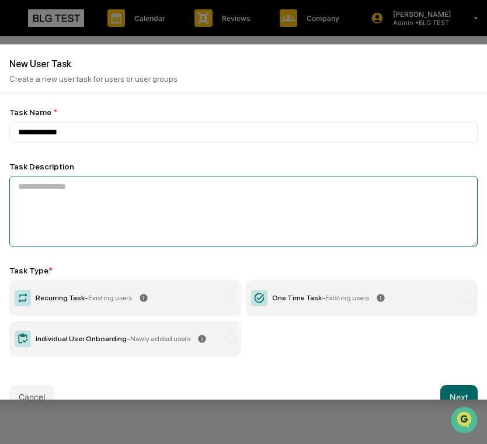
click at [125, 216] on textarea at bounding box center [243, 211] width 468 height 71
type textarea "*"
type textarea "****"
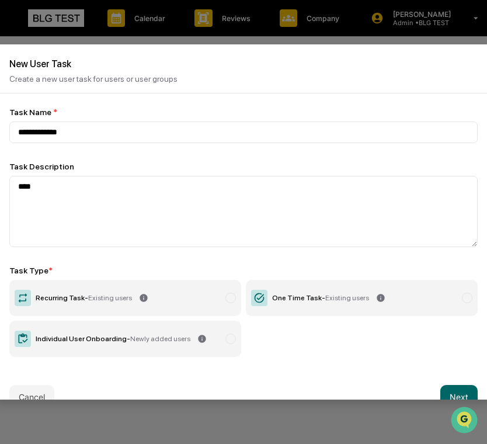
click at [180, 302] on label "Recurring Task - Existing users" at bounding box center [125, 298] width 232 height 36
click at [453, 390] on button "Next" at bounding box center [458, 396] width 37 height 23
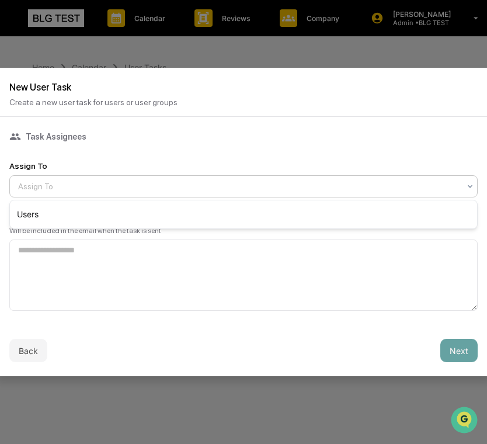
click at [150, 188] on div at bounding box center [238, 186] width 441 height 12
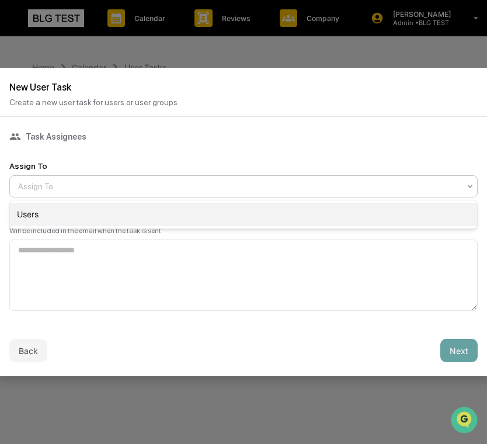
click at [144, 211] on div "Users" at bounding box center [243, 213] width 467 height 23
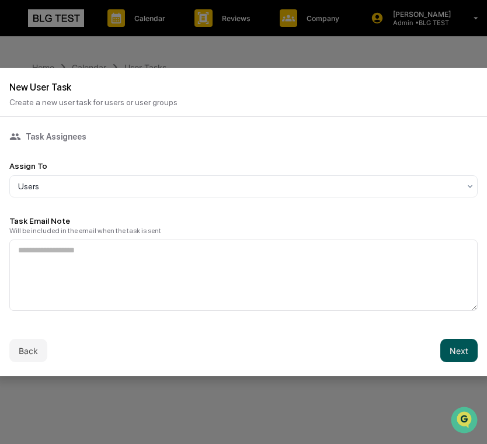
click at [455, 348] on button "Next" at bounding box center [458, 349] width 37 height 23
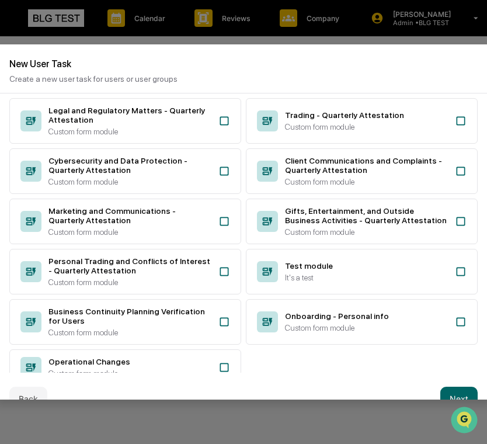
scroll to position [247, 0]
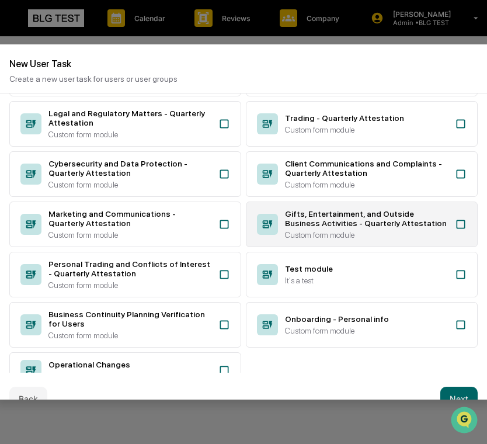
click at [295, 228] on div "Gifts, Entertainment, and Outside Business Activities - Quarterly Attestation" at bounding box center [366, 218] width 163 height 19
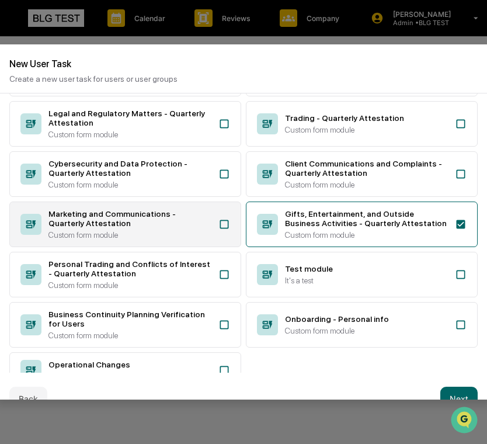
click at [197, 228] on div "Marketing and Communications - Quarterly Attestation" at bounding box center [129, 218] width 163 height 19
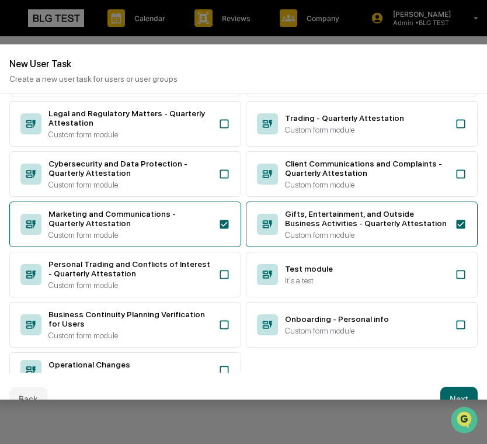
click at [321, 215] on div "Policy Review Display documents (e.g. Code of Ethics) and require that employee…" at bounding box center [243, 139] width 468 height 497
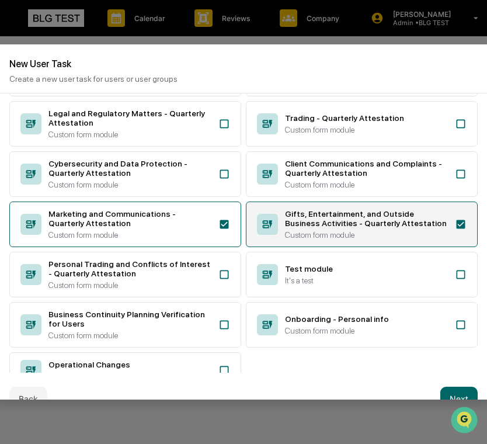
click at [287, 228] on div "Gifts, Entertainment, and Outside Business Activities - Quarterly Attestation" at bounding box center [366, 218] width 163 height 19
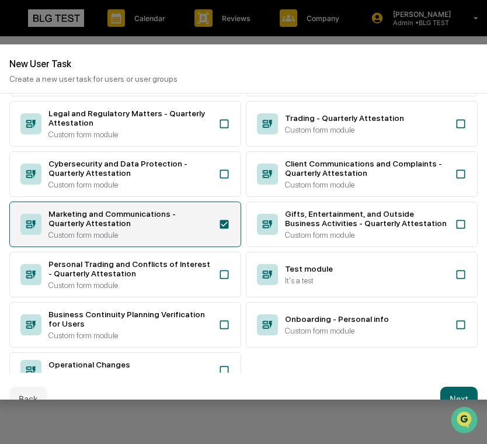
click at [207, 228] on div "Marketing and Communications - Quarterly Attestation" at bounding box center [129, 218] width 163 height 19
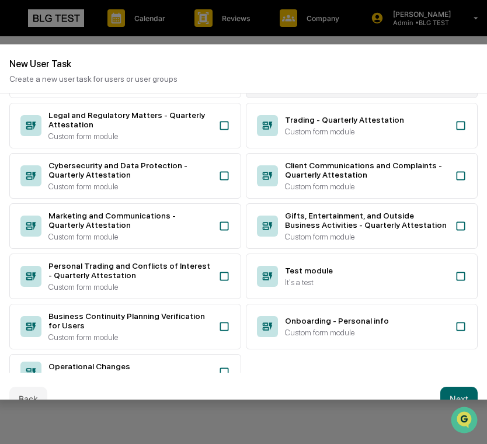
scroll to position [295, 0]
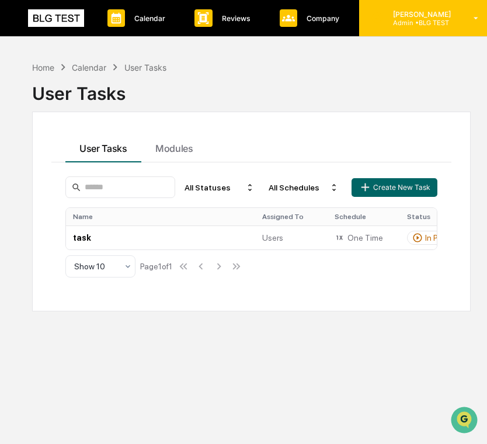
click at [410, 29] on div "[PERSON_NAME] Admin • BLG TEST" at bounding box center [428, 18] width 139 height 36
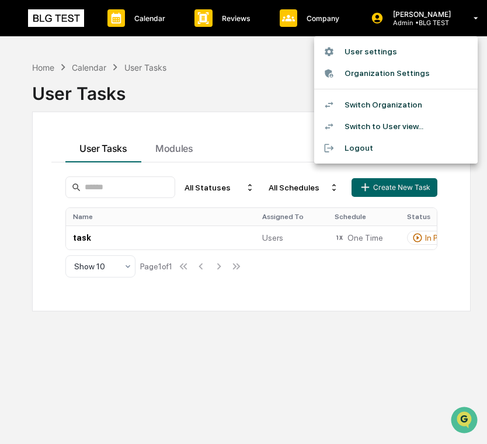
click at [268, 213] on div at bounding box center [243, 222] width 487 height 444
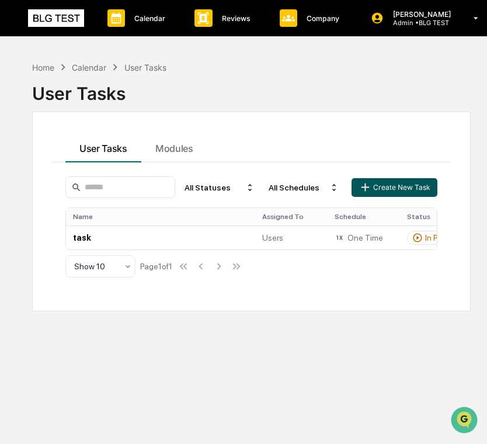
click at [372, 181] on button "Create New Task" at bounding box center [393, 187] width 85 height 19
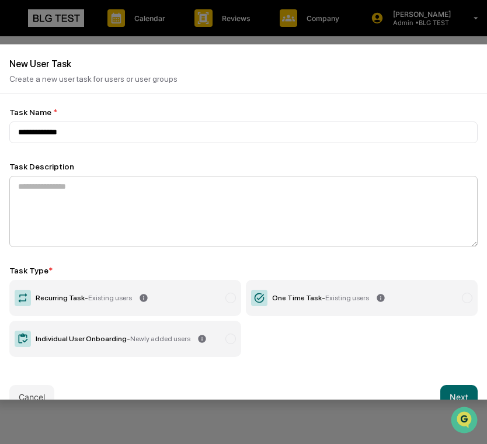
type input "**********"
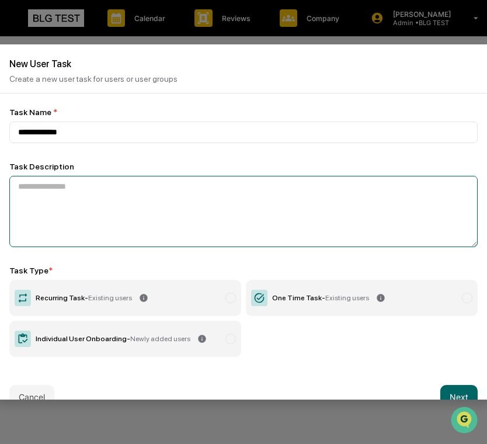
click at [138, 217] on textarea at bounding box center [243, 211] width 468 height 71
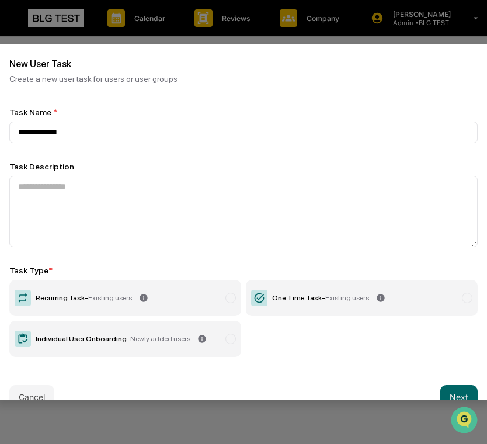
click at [194, 308] on label "Recurring Task - Existing users" at bounding box center [125, 298] width 232 height 36
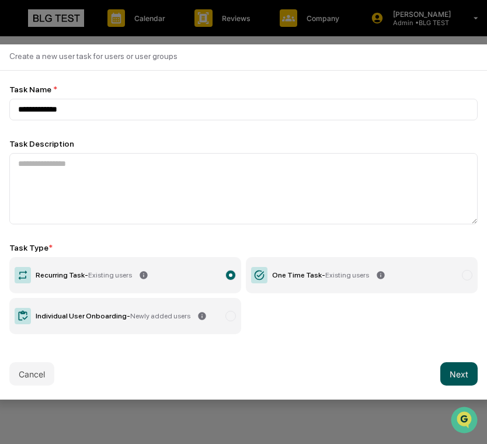
click at [460, 371] on button "Next" at bounding box center [458, 373] width 37 height 23
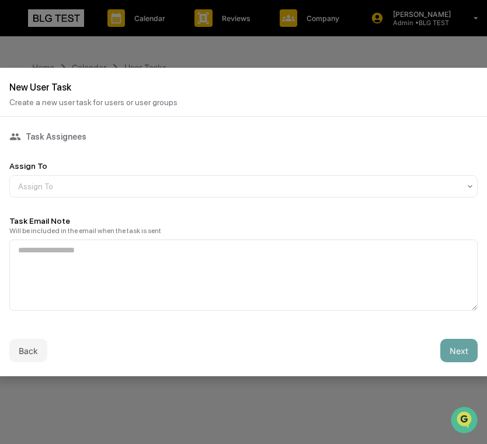
scroll to position [0, 0]
click at [261, 193] on div "Assign To" at bounding box center [238, 186] width 453 height 16
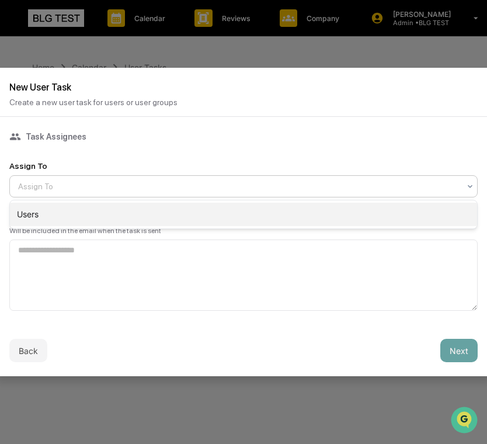
click at [261, 213] on div "Users" at bounding box center [243, 213] width 467 height 23
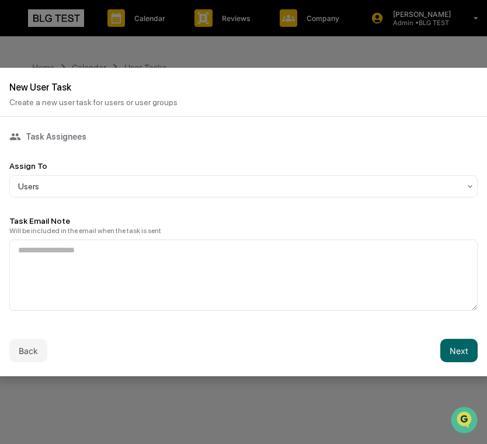
click at [469, 362] on div "Back Next" at bounding box center [243, 349] width 496 height 51
click at [466, 347] on button "Next" at bounding box center [458, 349] width 37 height 23
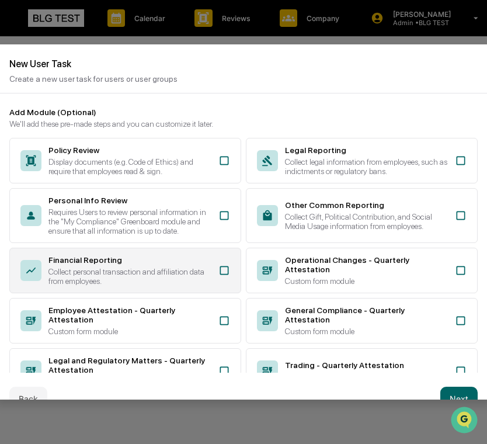
scroll to position [295, 0]
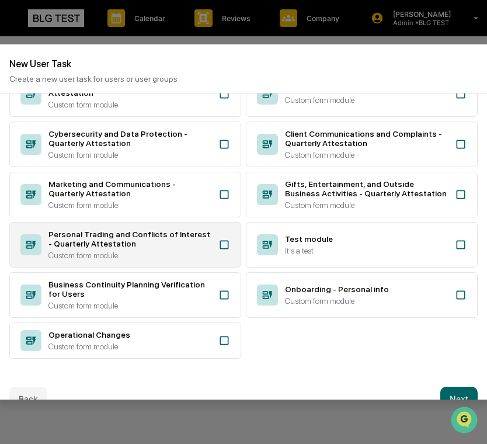
click at [166, 231] on div "Personal Trading and Conflicts of Interest - Quarterly Attestation" at bounding box center [129, 238] width 163 height 19
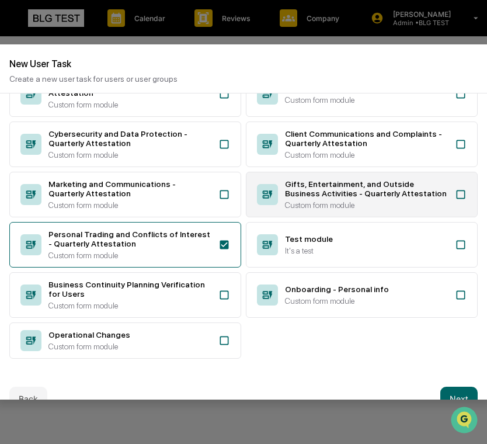
click at [273, 198] on icon at bounding box center [267, 194] width 21 height 21
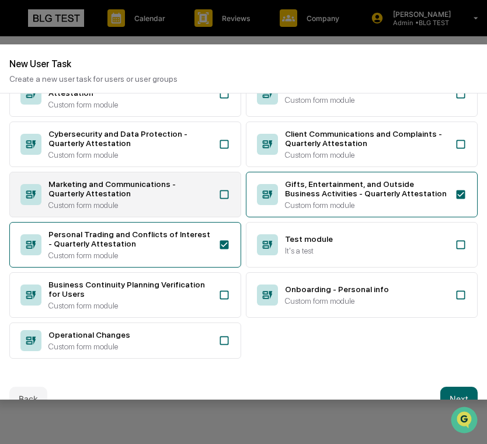
click at [177, 200] on div "Custom form module" at bounding box center [129, 204] width 163 height 9
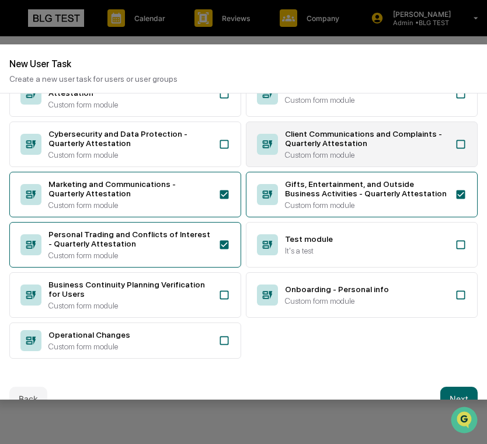
click at [308, 137] on div "Client Communications and Complaints - Quarterly Attestation" at bounding box center [366, 138] width 163 height 19
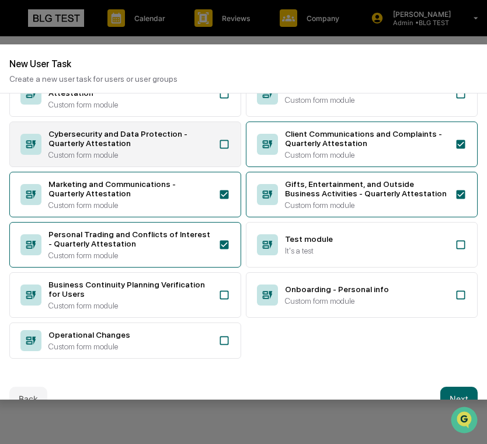
click at [154, 138] on div "Cybersecurity and Data Protection - Quarterly Attestation" at bounding box center [129, 138] width 163 height 19
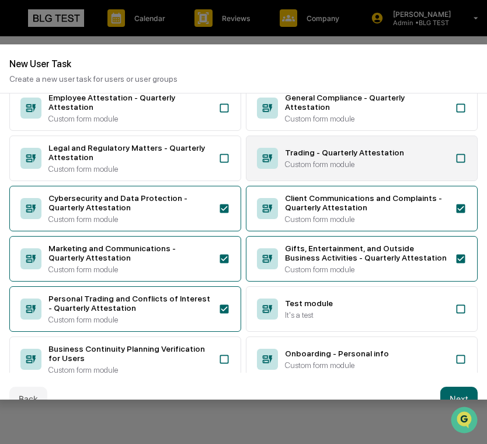
click at [267, 169] on icon at bounding box center [267, 158] width 21 height 21
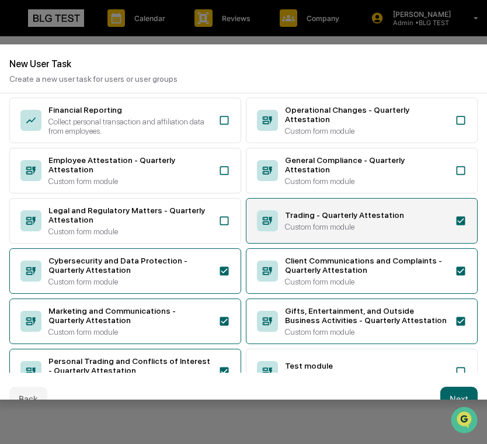
scroll to position [93, 0]
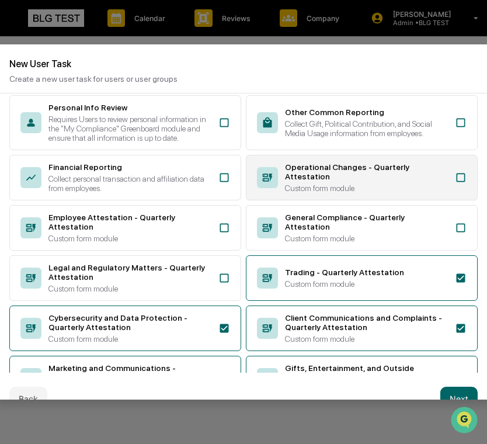
click at [303, 181] on div "Operational Changes - Quarterly Attestation" at bounding box center [366, 171] width 163 height 19
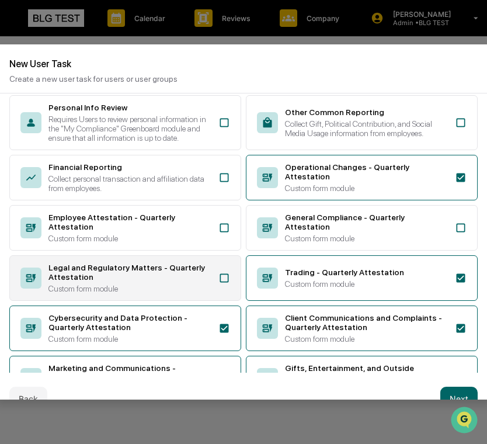
click at [165, 293] on div "Custom form module" at bounding box center [129, 288] width 163 height 9
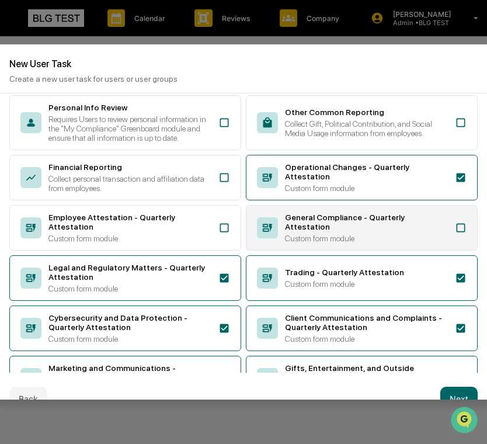
click at [294, 250] on div "General Compliance - Quarterly Attestation Custom form module" at bounding box center [362, 228] width 232 height 46
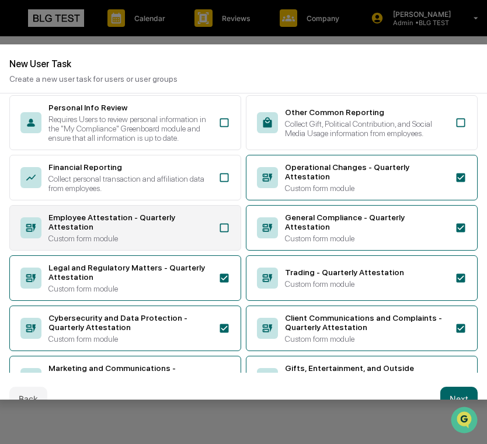
click at [192, 243] on div "Custom form module" at bounding box center [129, 237] width 163 height 9
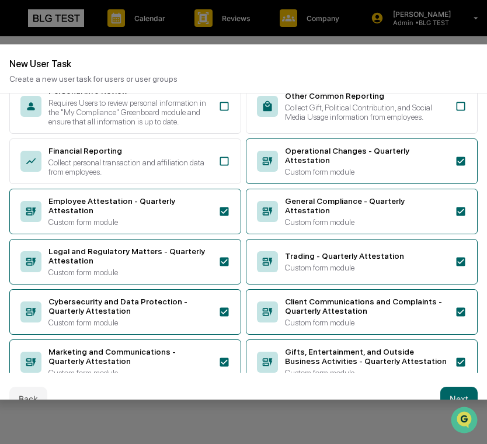
scroll to position [145, 0]
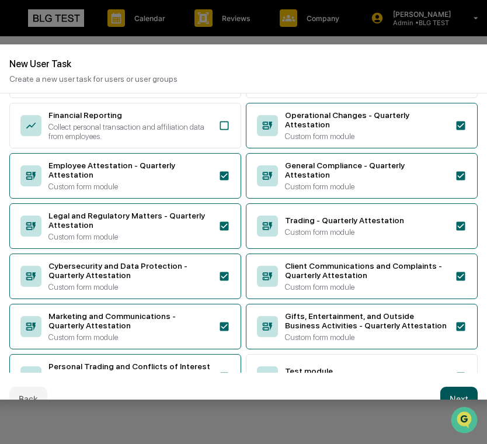
click at [462, 391] on button "Next" at bounding box center [458, 397] width 37 height 23
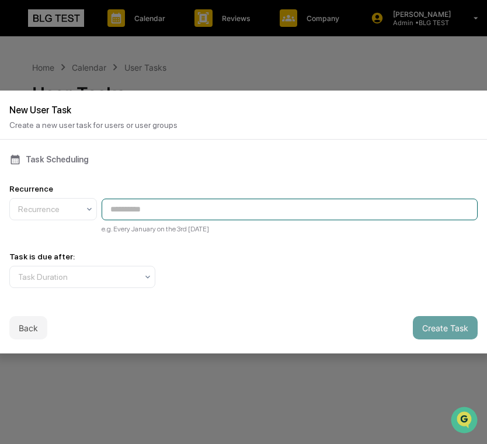
click at [324, 214] on input at bounding box center [290, 209] width 376 height 22
type input "**********"
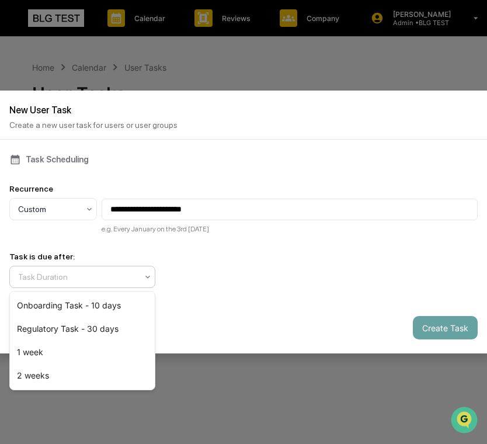
click at [135, 280] on div at bounding box center [77, 277] width 119 height 12
click at [120, 333] on div "Regulatory Task - 30 days" at bounding box center [82, 328] width 145 height 23
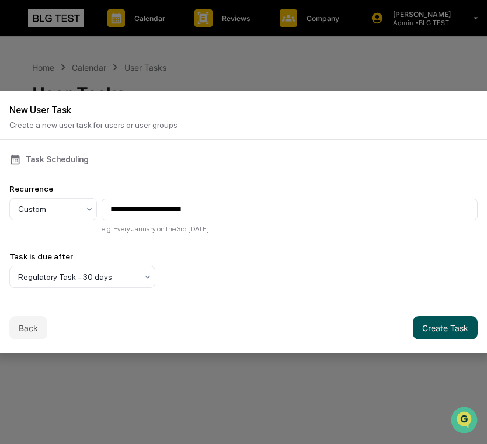
click at [415, 324] on button "Create Task" at bounding box center [445, 327] width 65 height 23
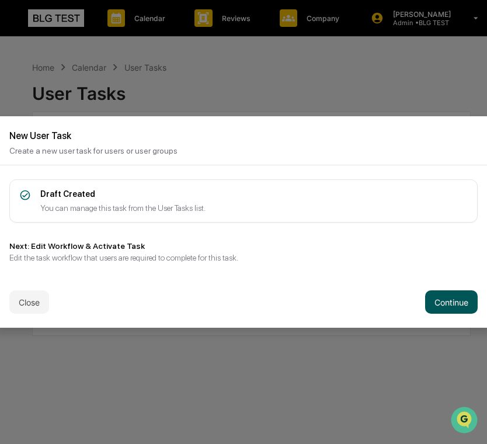
click at [457, 300] on button "Continue" at bounding box center [451, 301] width 53 height 23
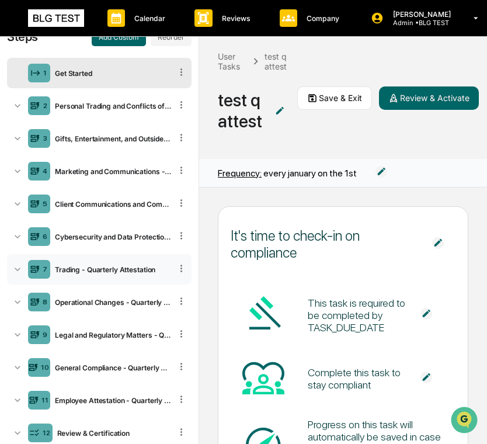
scroll to position [33, 0]
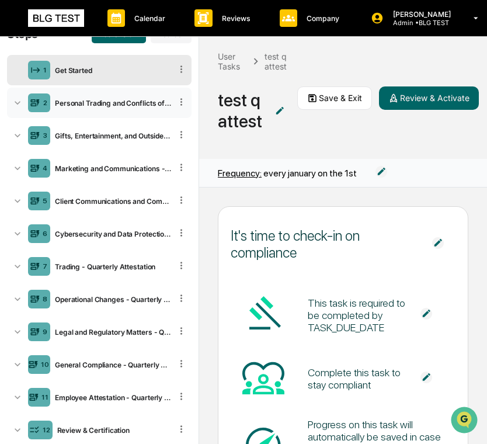
click at [156, 102] on div "Personal Trading and Conflicts of Interest - Quarterly Attestation" at bounding box center [110, 103] width 121 height 9
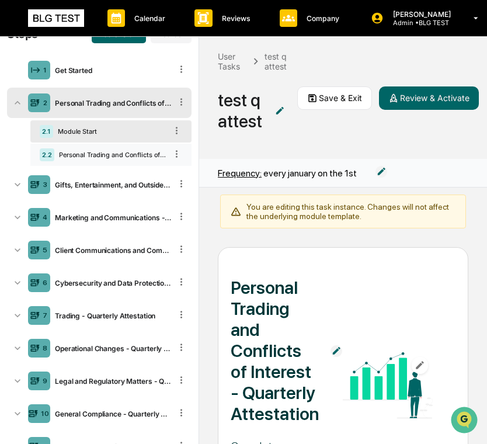
click at [128, 160] on div "2.2 Personal Trading and Conflicts of Interest - Quarterly Attestation" at bounding box center [110, 155] width 161 height 22
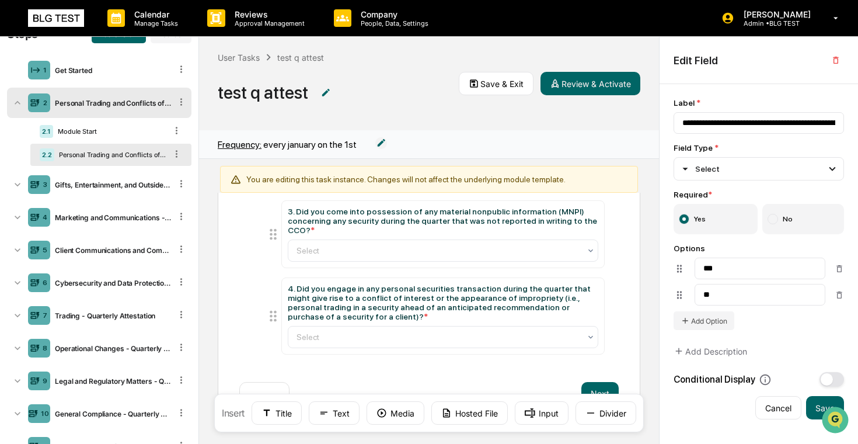
scroll to position [1, 0]
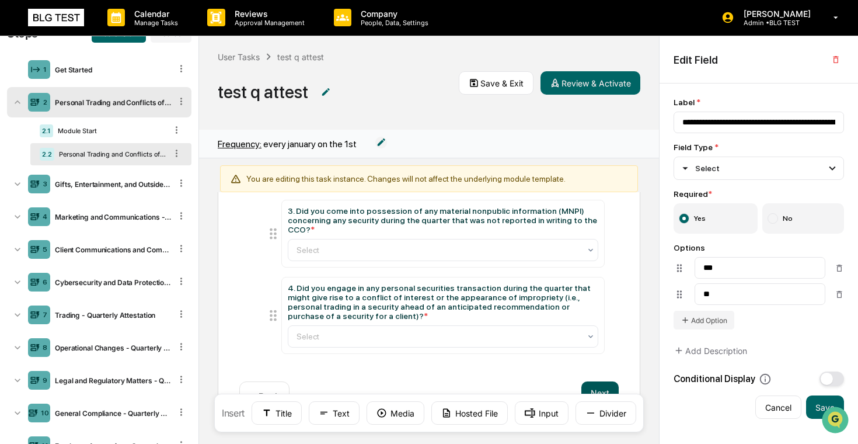
click at [599, 387] on button "Next" at bounding box center [599, 392] width 37 height 23
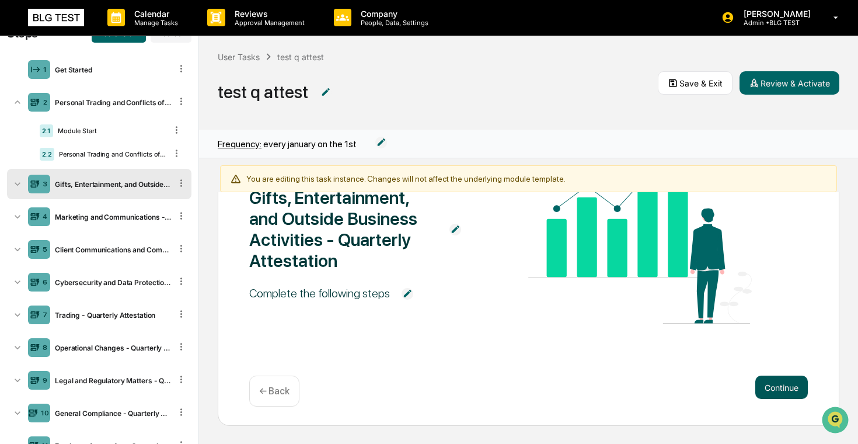
click at [615, 396] on button "Continue" at bounding box center [781, 386] width 53 height 23
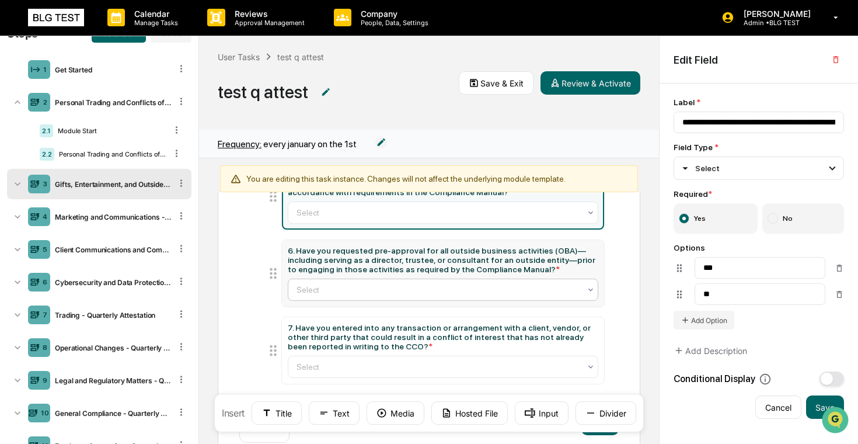
scroll to position [167, 0]
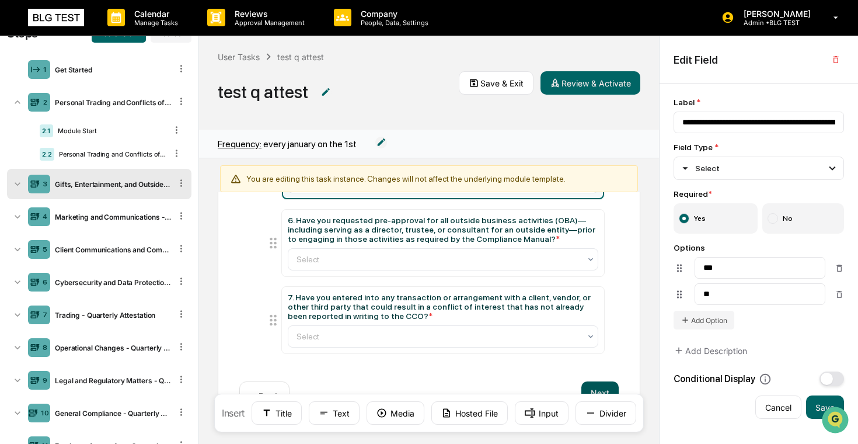
click at [597, 386] on button "Next" at bounding box center [599, 392] width 37 height 23
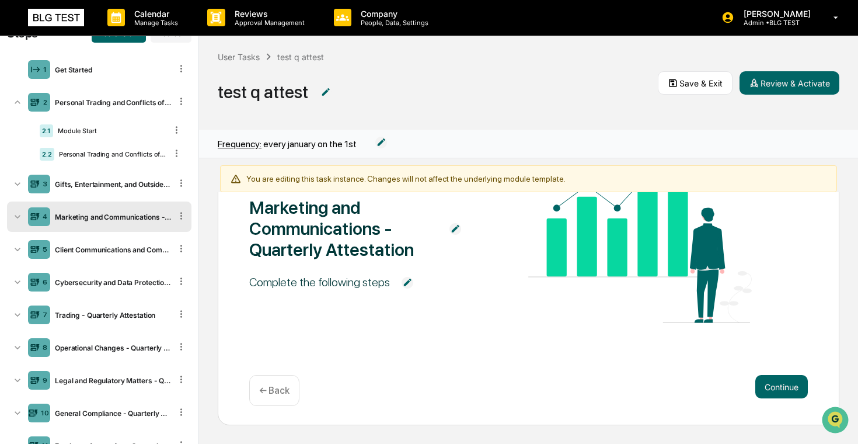
scroll to position [116, 0]
click at [615, 378] on button "Continue" at bounding box center [781, 386] width 53 height 23
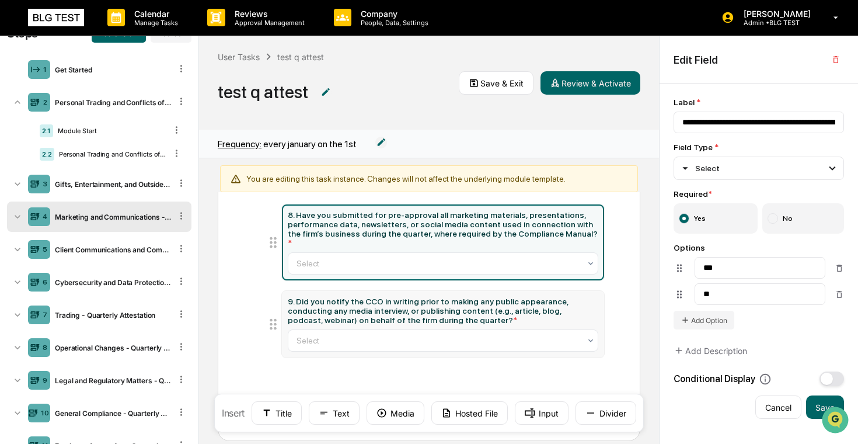
scroll to position [103, 0]
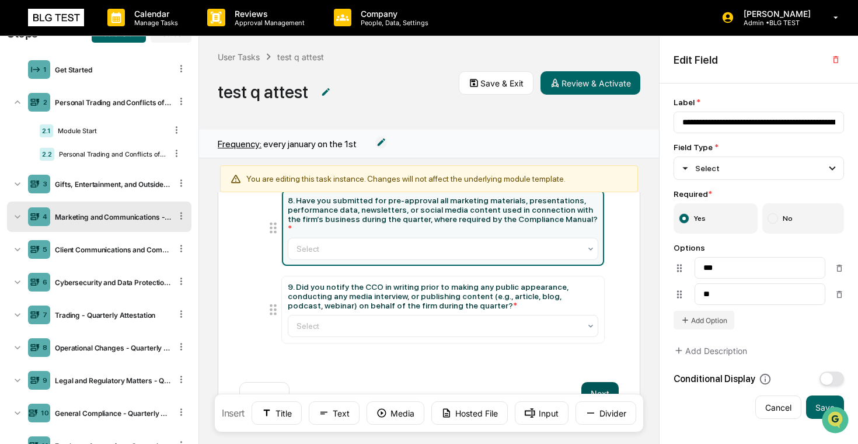
click at [599, 385] on button "Next" at bounding box center [599, 393] width 37 height 23
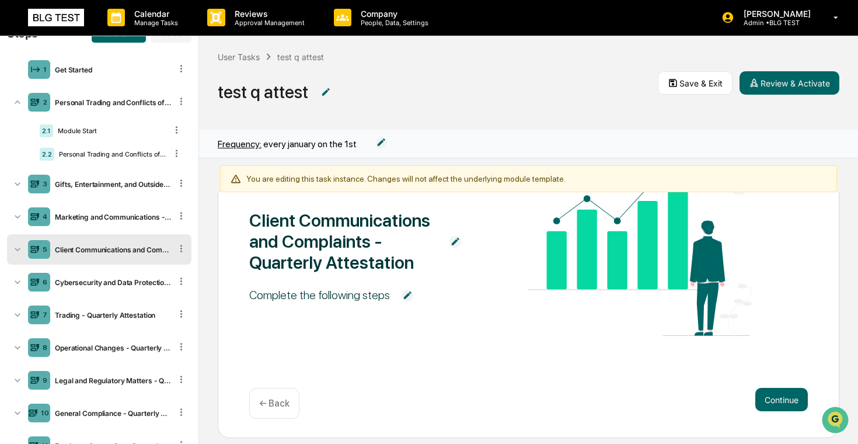
scroll to position [116, 0]
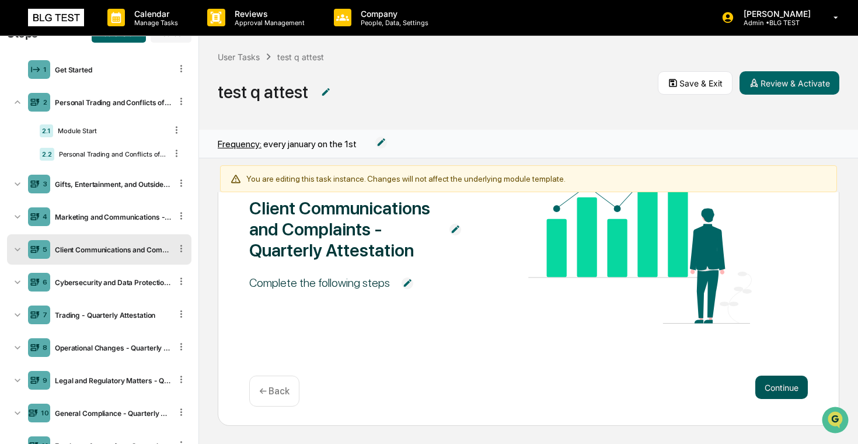
click at [615, 391] on button "Continue" at bounding box center [781, 386] width 53 height 23
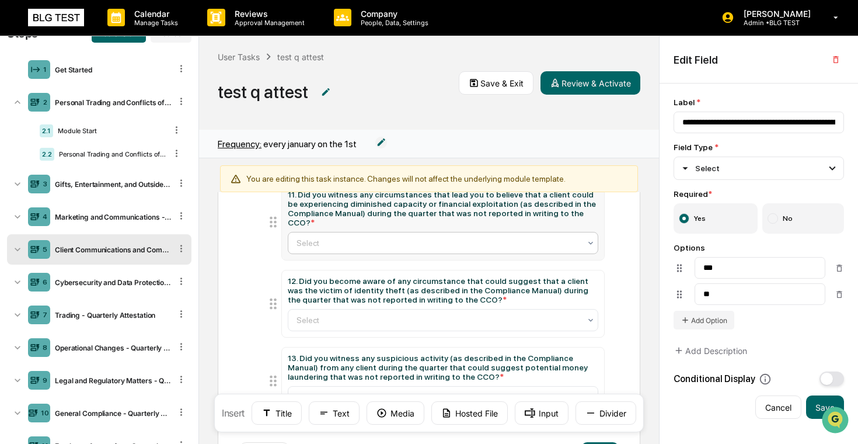
scroll to position [254, 0]
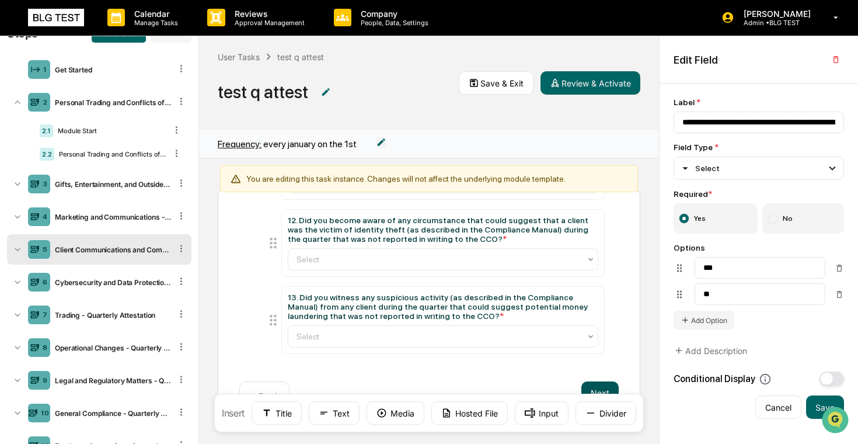
click at [600, 381] on button "Next" at bounding box center [599, 392] width 37 height 23
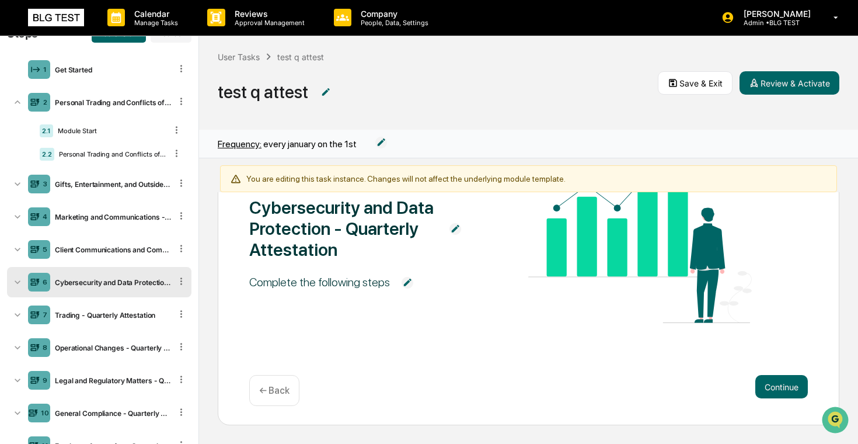
scroll to position [116, 0]
click at [615, 378] on button "Continue" at bounding box center [781, 386] width 53 height 23
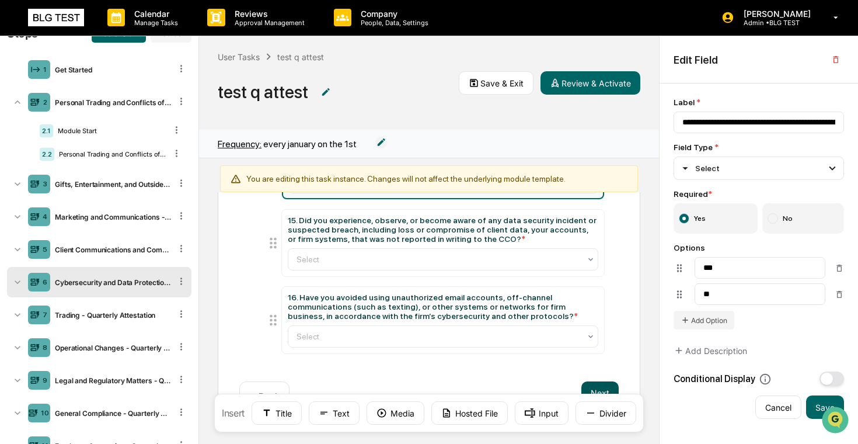
click at [604, 381] on button "Next" at bounding box center [599, 392] width 37 height 23
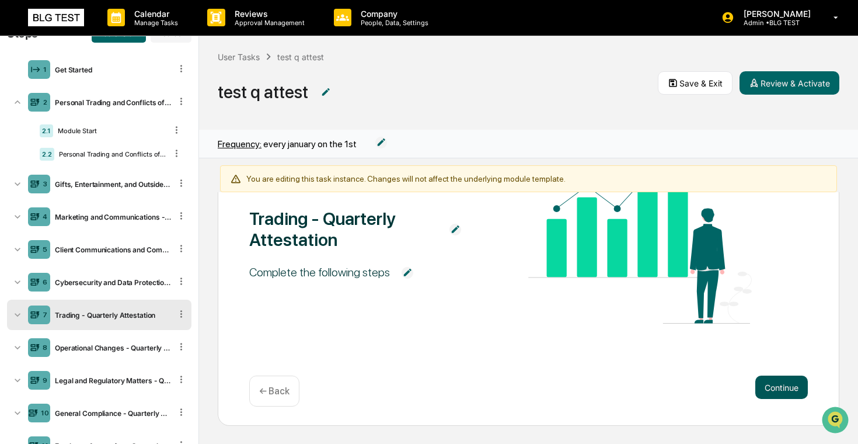
click at [615, 378] on button "Continue" at bounding box center [781, 386] width 53 height 23
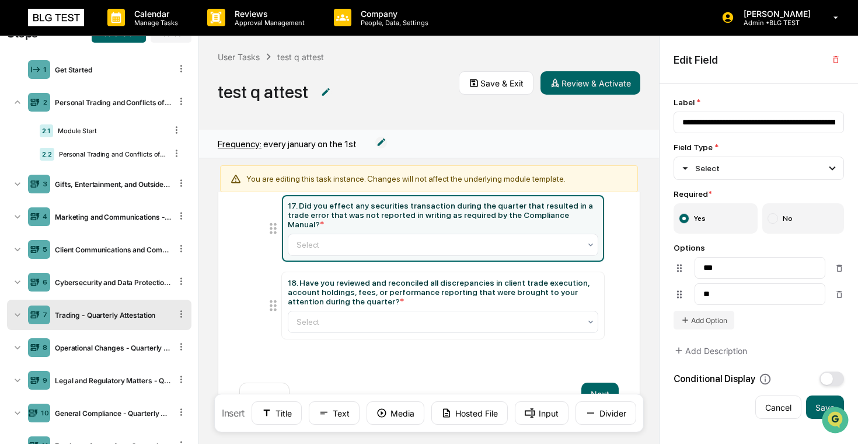
scroll to position [103, 0]
click at [604, 380] on div "Trading - Quarterly Attestation 17. Did you effect any securities transaction d…" at bounding box center [429, 266] width 422 height 318
click at [606, 385] on button "Next" at bounding box center [599, 393] width 37 height 23
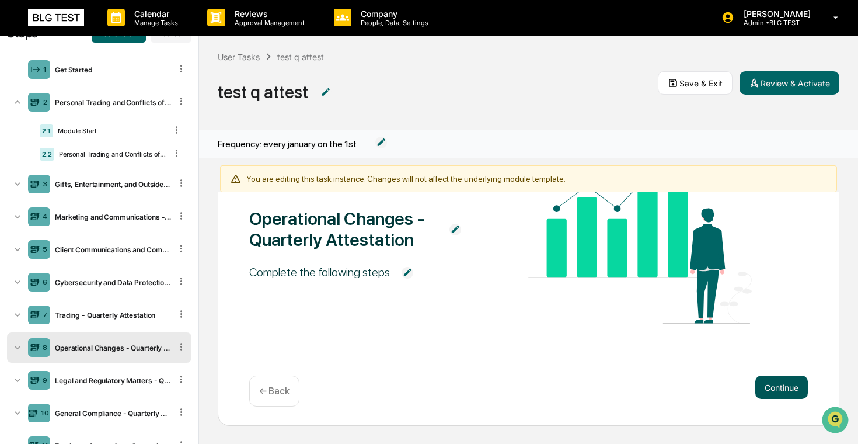
click at [615, 390] on button "Continue" at bounding box center [781, 386] width 53 height 23
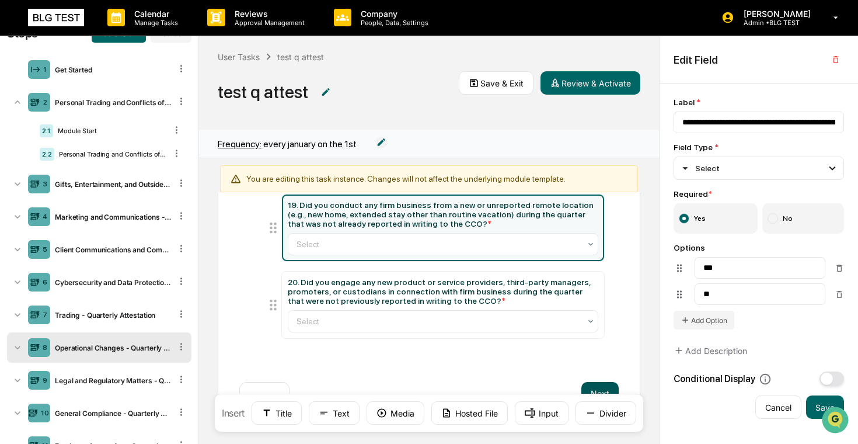
click at [593, 385] on button "Next" at bounding box center [599, 393] width 37 height 23
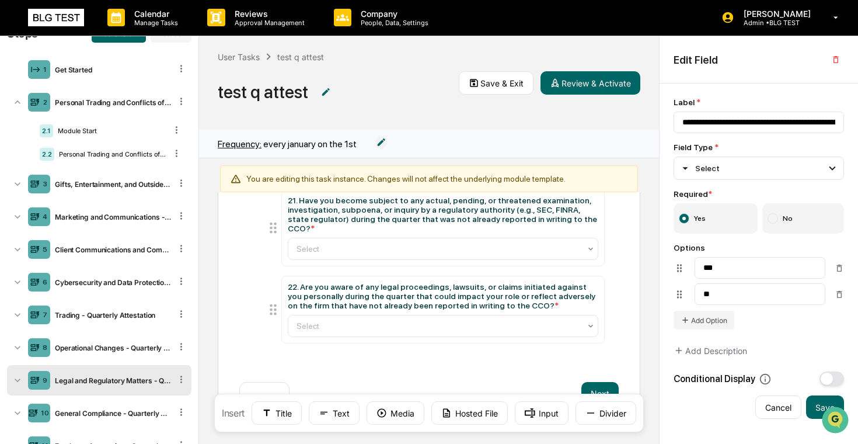
click at [267, 387] on div "← Back" at bounding box center [264, 397] width 50 height 31
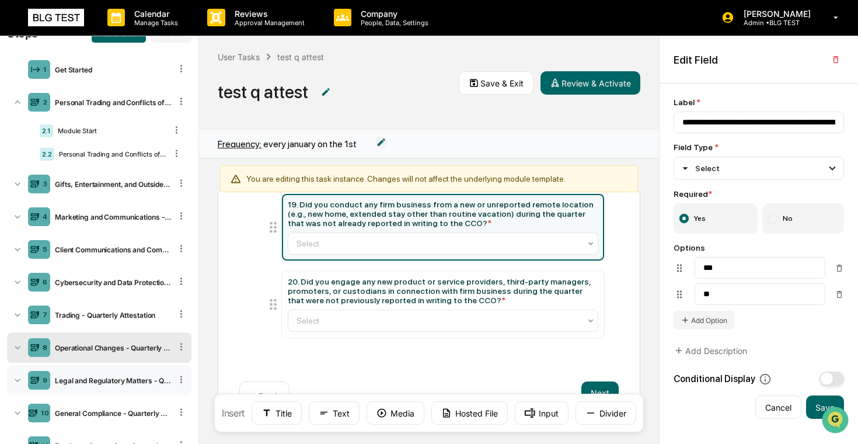
click at [60, 374] on div "9 Legal and Regulatory Matters - Quarterly Attestation" at bounding box center [99, 380] width 184 height 30
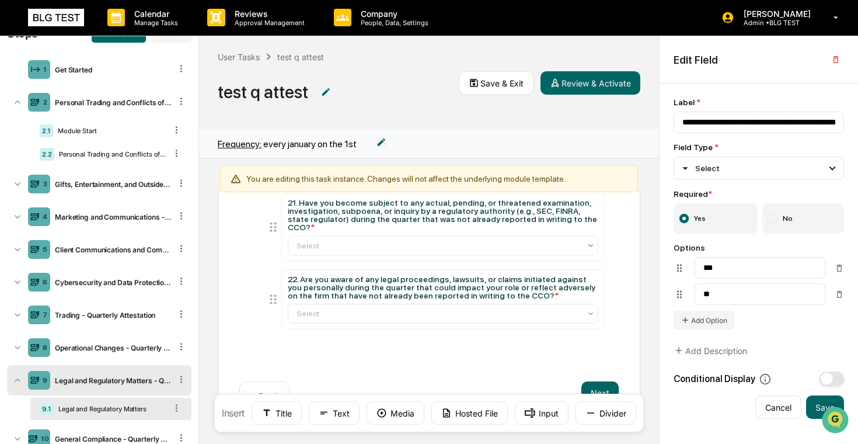
scroll to position [99, 0]
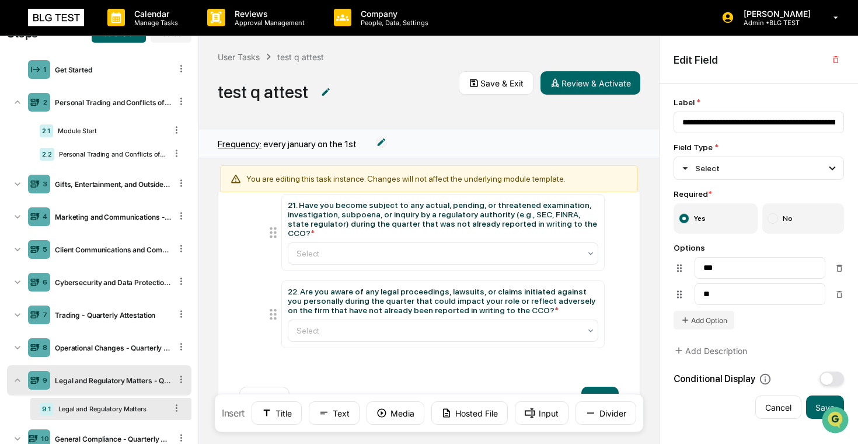
click at [72, 379] on div "Legal and Regulatory Matters - Quarterly Attestation" at bounding box center [110, 380] width 121 height 9
click at [101, 340] on div "8 Operational Changes - Quarterly Attestation" at bounding box center [99, 347] width 184 height 30
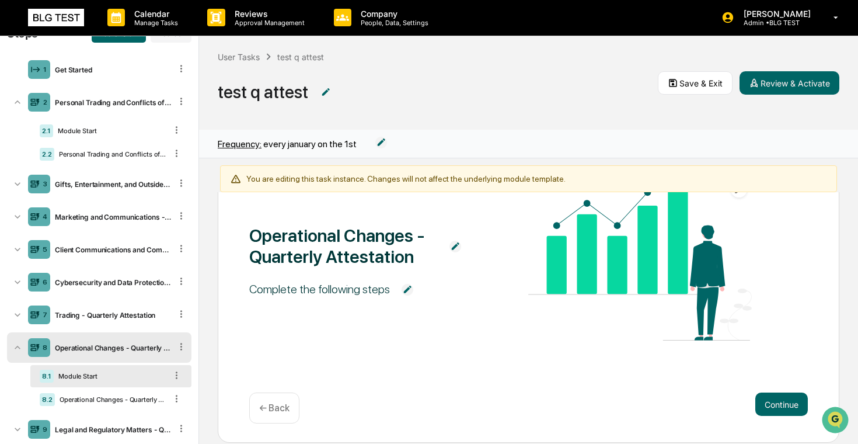
scroll to position [116, 0]
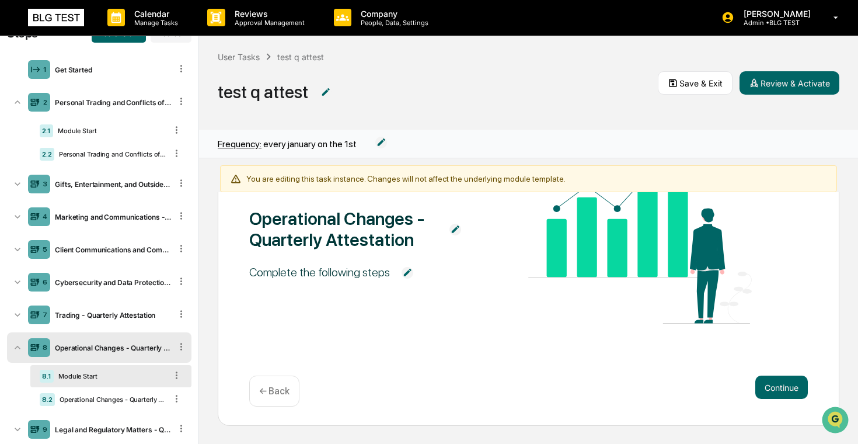
click at [176, 372] on icon at bounding box center [177, 374] width 2 height 7
click at [176, 375] on icon at bounding box center [177, 374] width 2 height 7
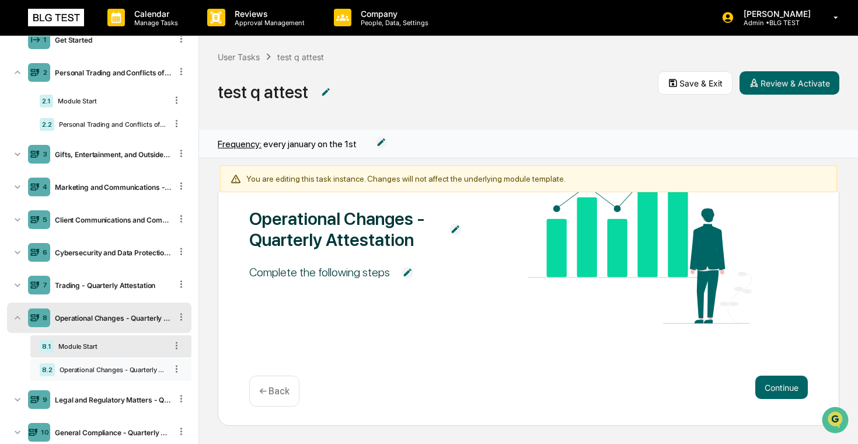
scroll to position [77, 0]
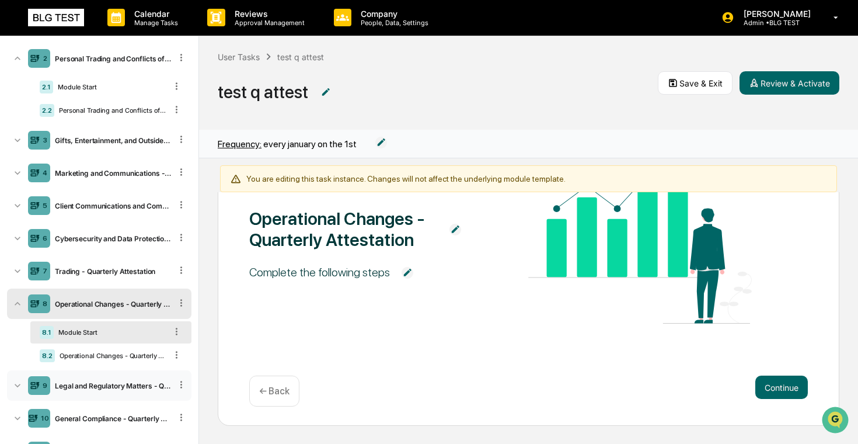
click at [122, 388] on div "Legal and Regulatory Matters - Quarterly Attestation" at bounding box center [110, 385] width 121 height 9
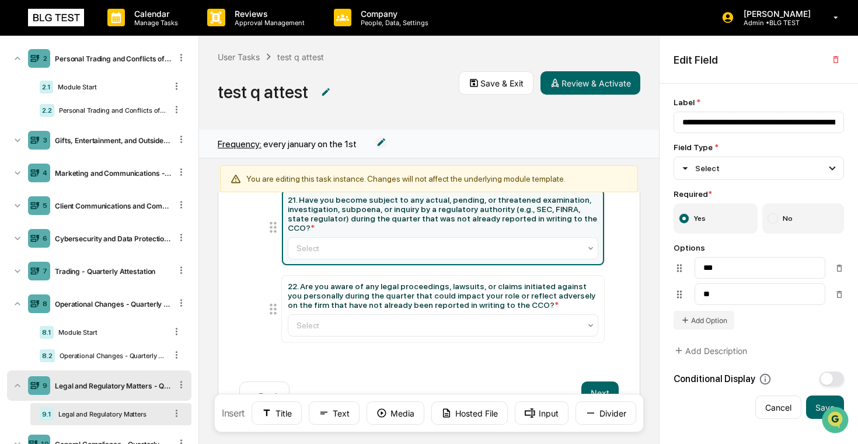
scroll to position [84, 0]
click at [598, 382] on button "Next" at bounding box center [599, 393] width 37 height 23
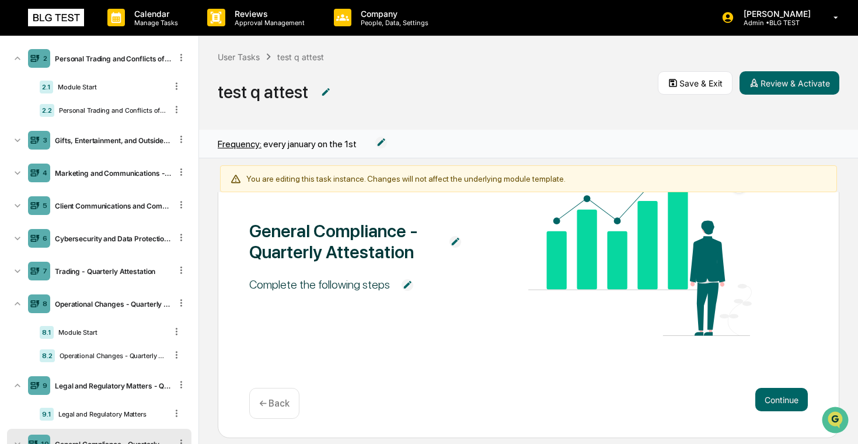
scroll to position [116, 0]
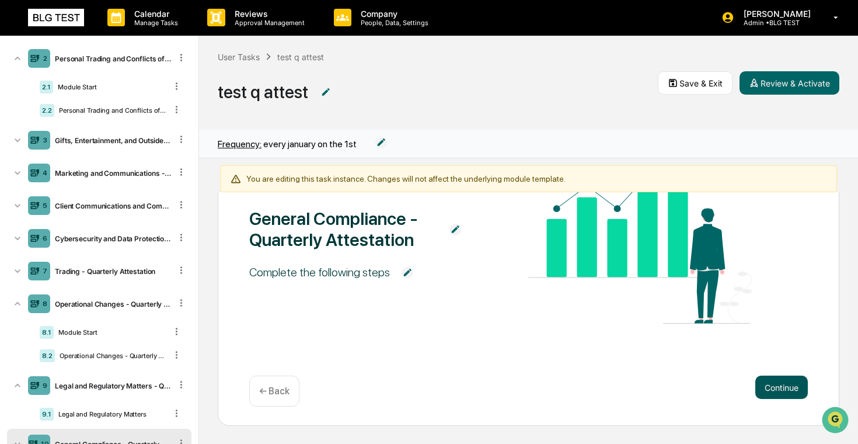
click at [615, 391] on button "Continue" at bounding box center [781, 386] width 53 height 23
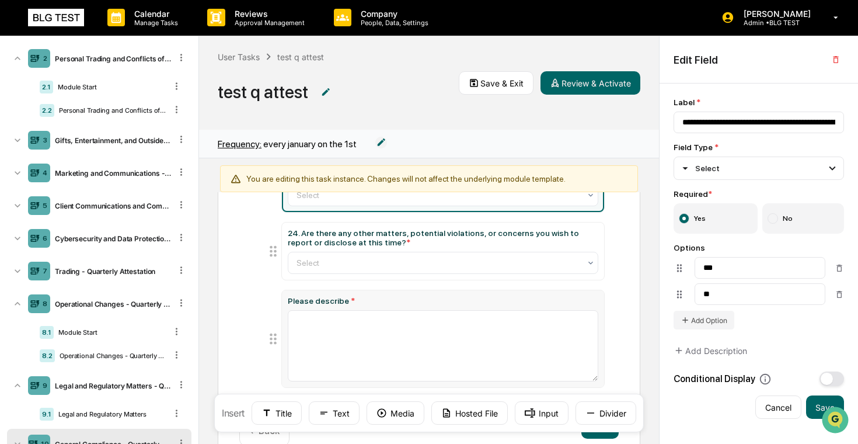
scroll to position [170, 0]
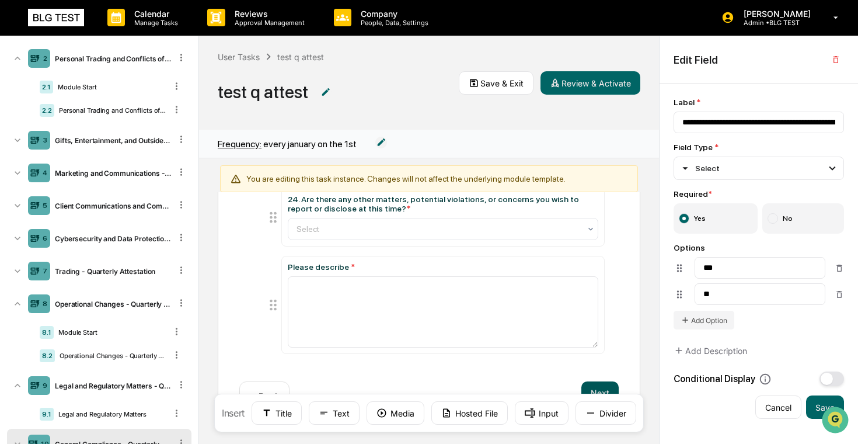
click at [598, 381] on button "Next" at bounding box center [599, 392] width 37 height 23
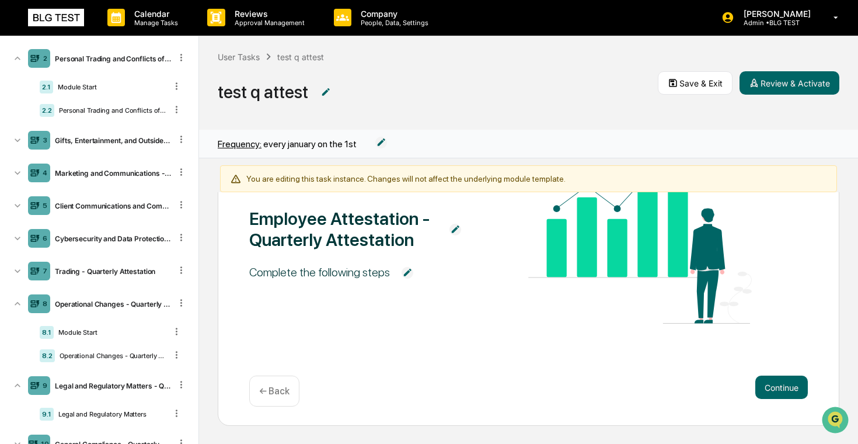
click at [299, 386] on div "← Back" at bounding box center [274, 390] width 50 height 31
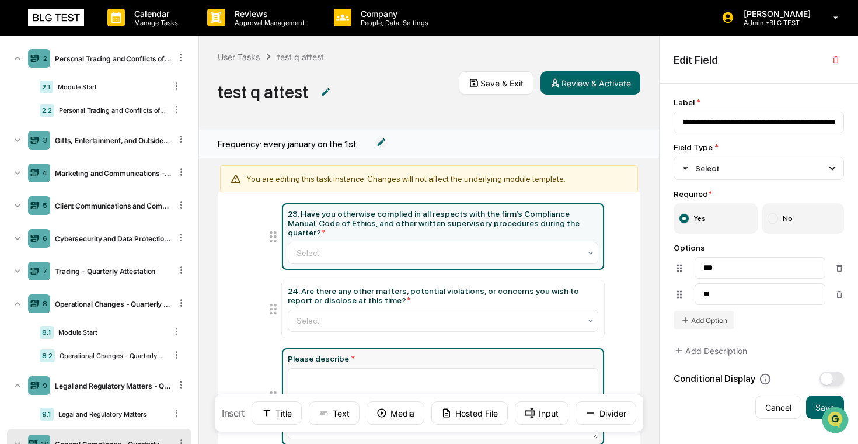
click at [404, 351] on div "Please describe *" at bounding box center [443, 396] width 322 height 97
type input "**********"
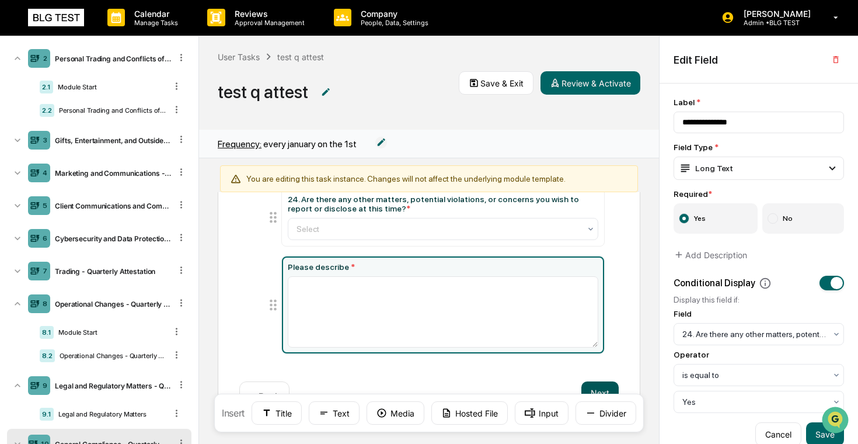
click at [595, 382] on button "Next" at bounding box center [599, 392] width 37 height 23
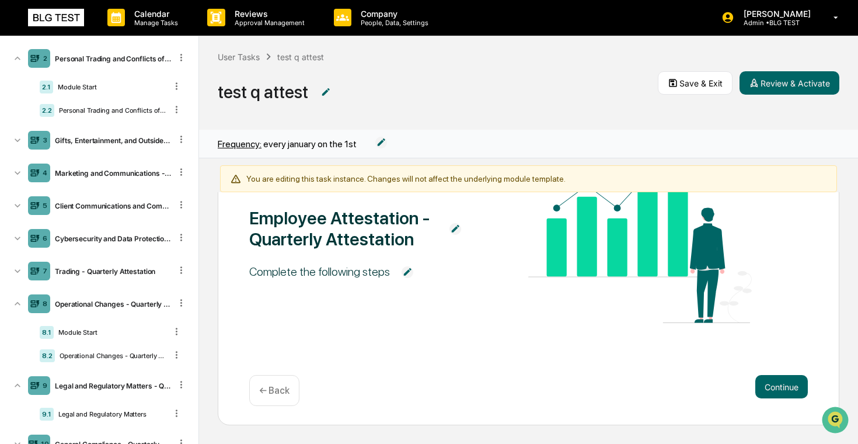
scroll to position [116, 0]
click at [615, 380] on button "Continue" at bounding box center [781, 386] width 53 height 23
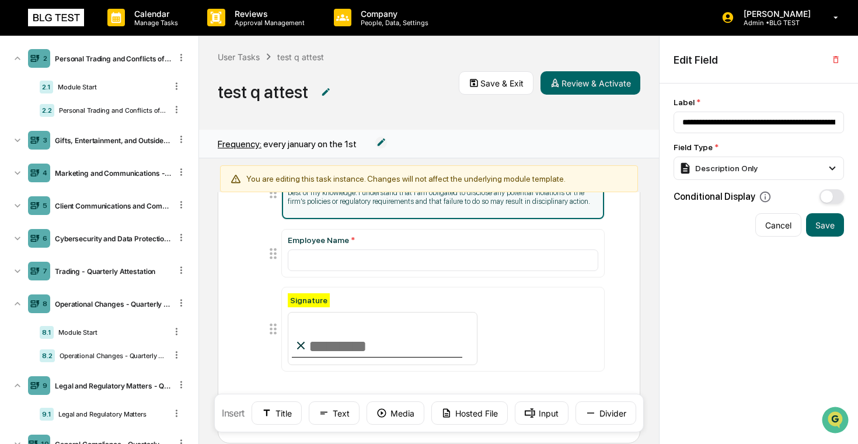
scroll to position [78, 0]
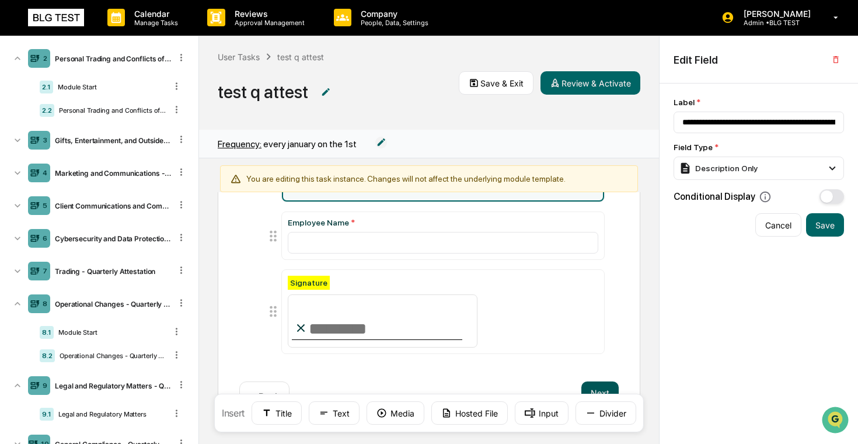
click at [605, 381] on button "Next" at bounding box center [599, 392] width 37 height 23
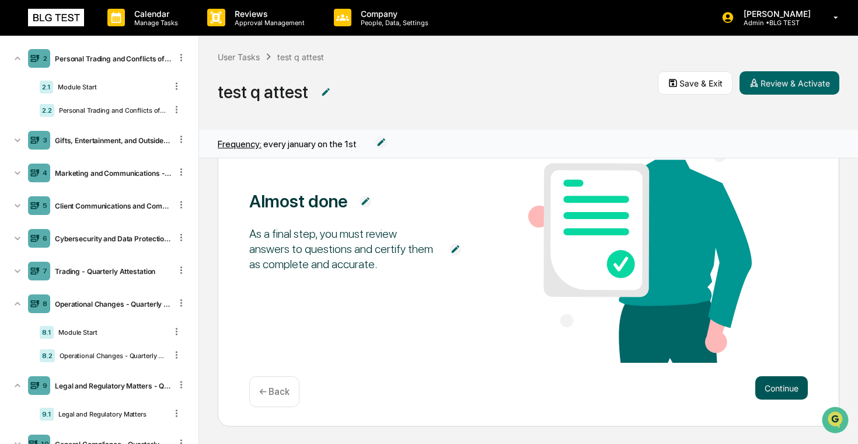
click at [615, 385] on button "Continue" at bounding box center [781, 387] width 53 height 23
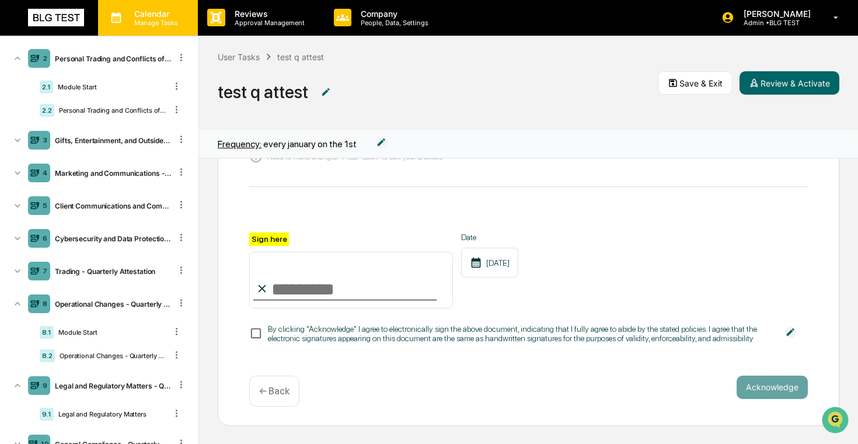
click at [180, 22] on p "Manage Tasks" at bounding box center [154, 23] width 59 height 8
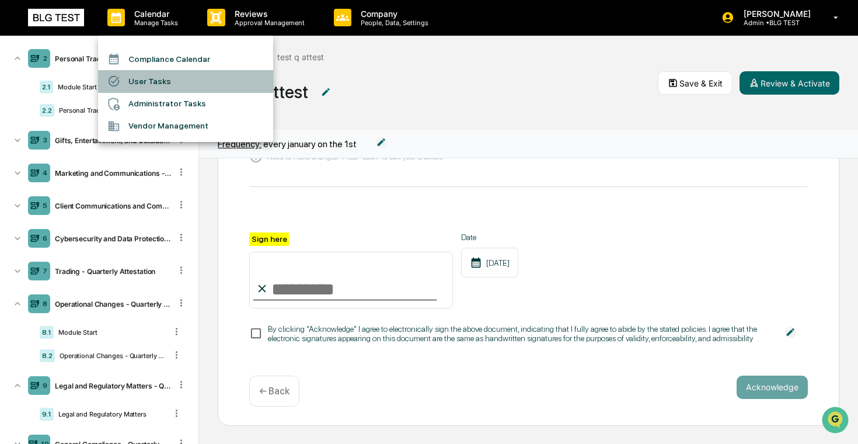
click at [182, 81] on li "User Tasks" at bounding box center [185, 81] width 175 height 22
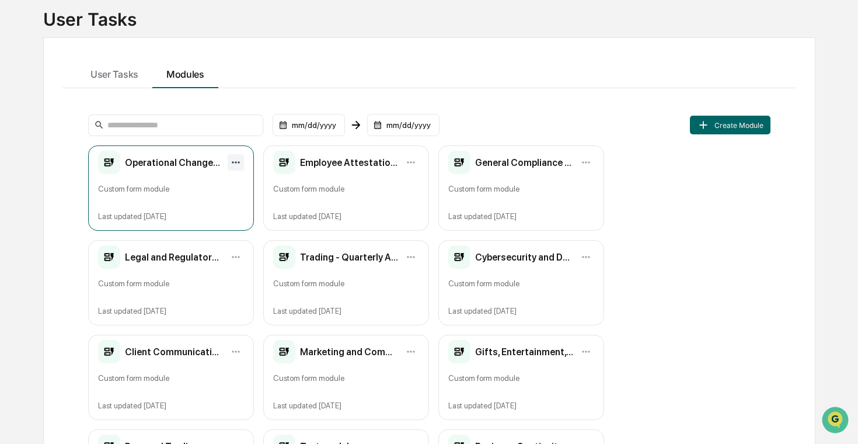
click at [236, 159] on html "Calendar Manage Tasks Reviews Approval Management Company People, Data, Setting…" at bounding box center [429, 148] width 858 height 444
click at [235, 163] on html "Calendar Manage Tasks Reviews Approval Management Company People, Data, Setting…" at bounding box center [429, 148] width 858 height 444
click at [236, 162] on html "Calendar Manage Tasks Reviews Approval Management Company People, Data, Setting…" at bounding box center [429, 148] width 858 height 444
click at [238, 162] on html "Calendar Manage Tasks Reviews Approval Management Company People, Data, Setting…" at bounding box center [429, 148] width 858 height 444
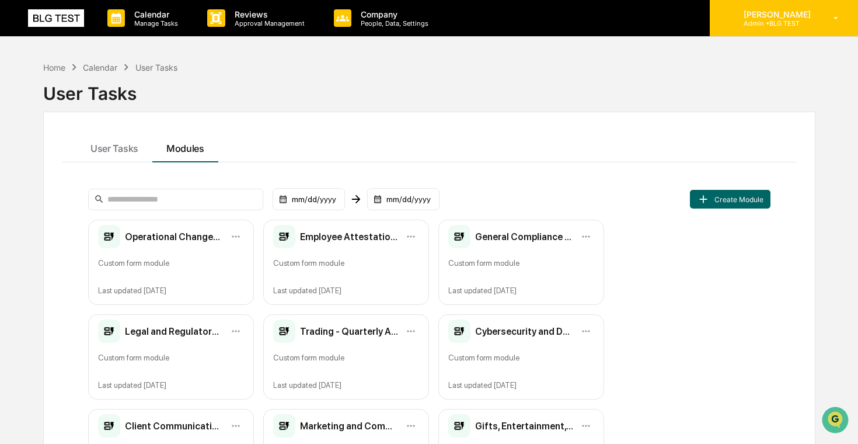
click at [615, 16] on p "[PERSON_NAME]" at bounding box center [775, 14] width 82 height 10
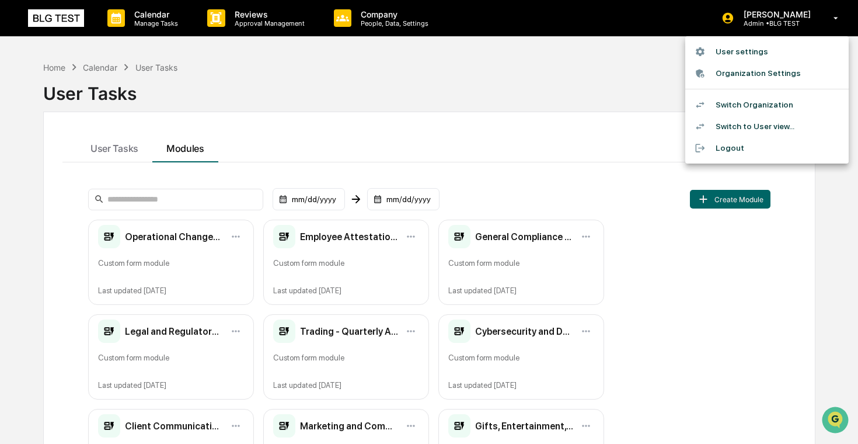
click at [615, 104] on li "Switch Organization" at bounding box center [766, 105] width 163 height 22
